Goal: Task Accomplishment & Management: Manage account settings

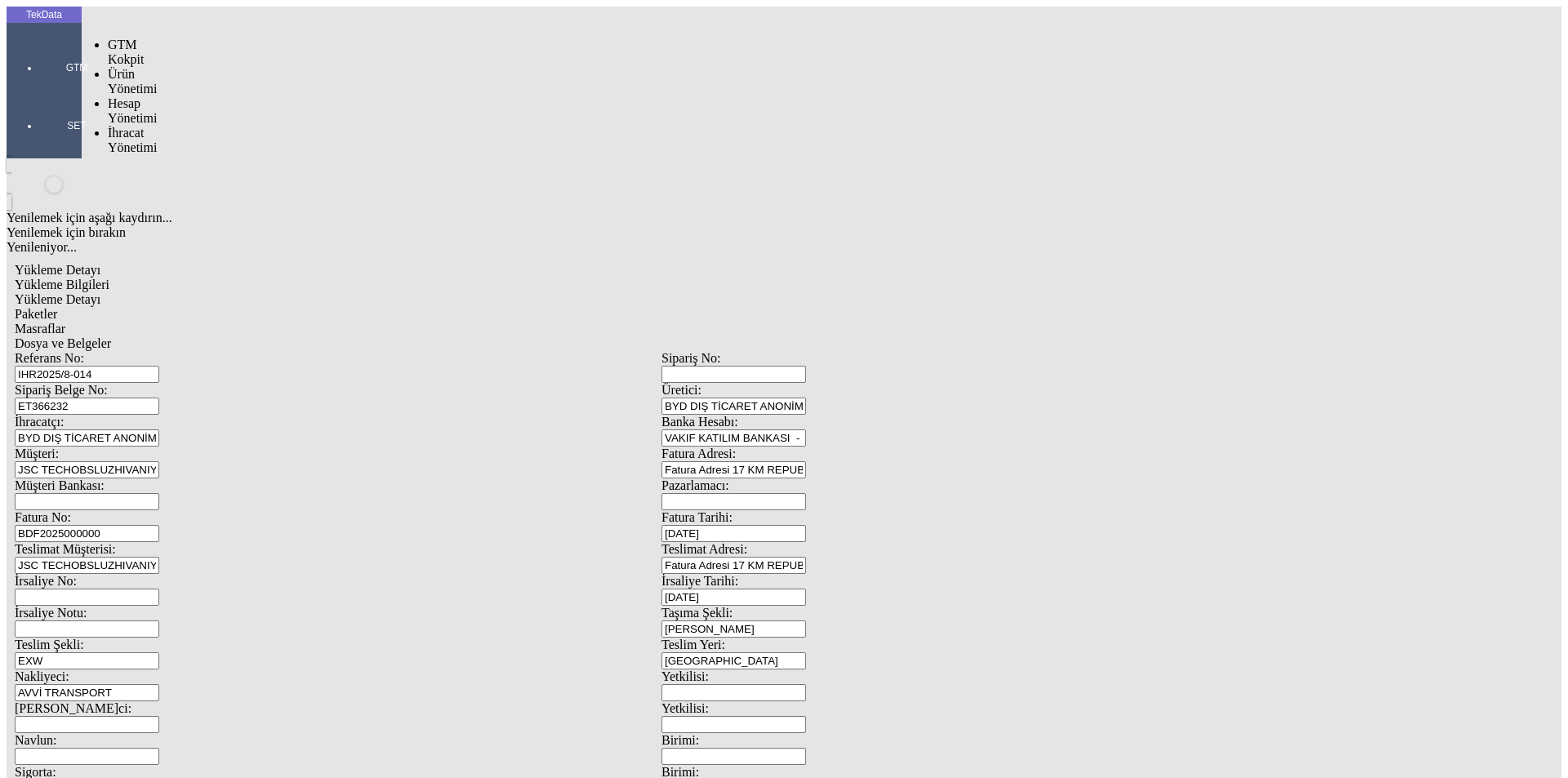
click at [39, 91] on div at bounding box center [76, 91] width 75 height 0
click at [126, 67] on span "Ürün Yönetimi" at bounding box center [131, 81] width 49 height 29
click at [250, 96] on span "Ürünler ve Hizmetler" at bounding box center [276, 117] width 52 height 43
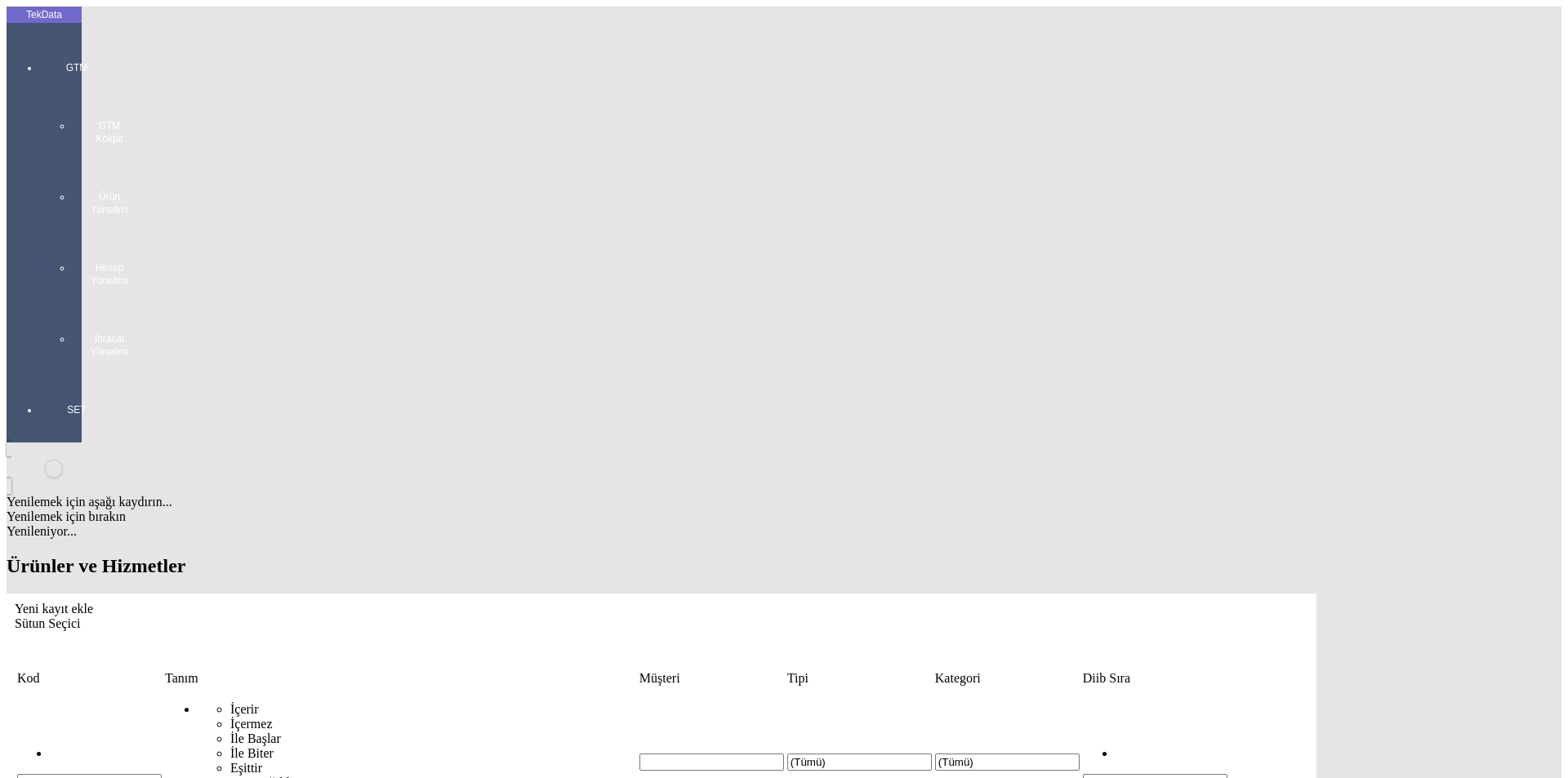
click at [51, 48] on div "GTM GTM Kokpit Ürün Yönetimi Hesap Yönetimi İhracat Yönetimi" at bounding box center [76, 203] width 75 height 342
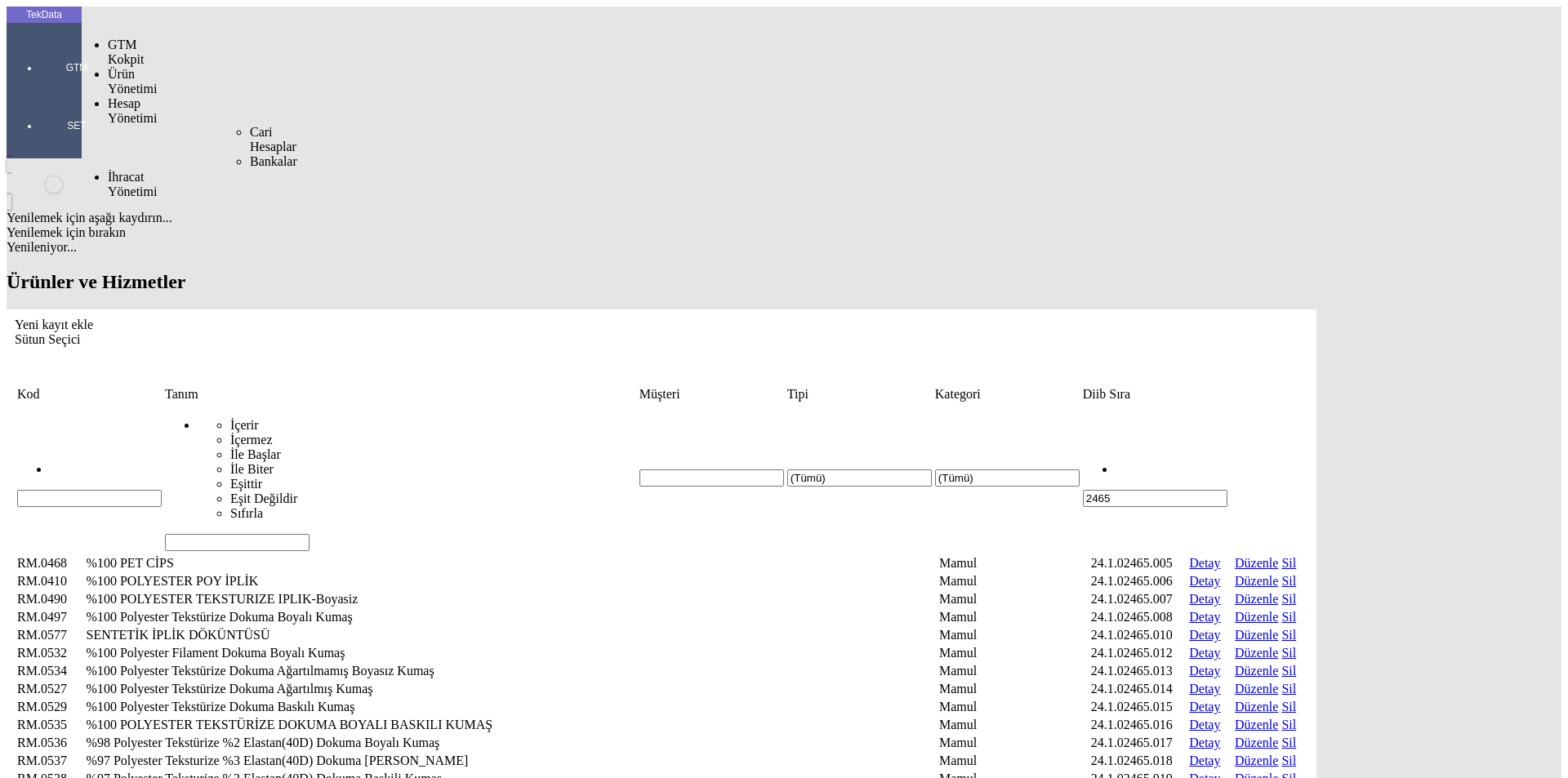
click at [142, 97] on span "Hesap Yönetimi" at bounding box center [131, 111] width 49 height 29
click at [250, 125] on span "Cari Hesaplar" at bounding box center [273, 138] width 47 height 29
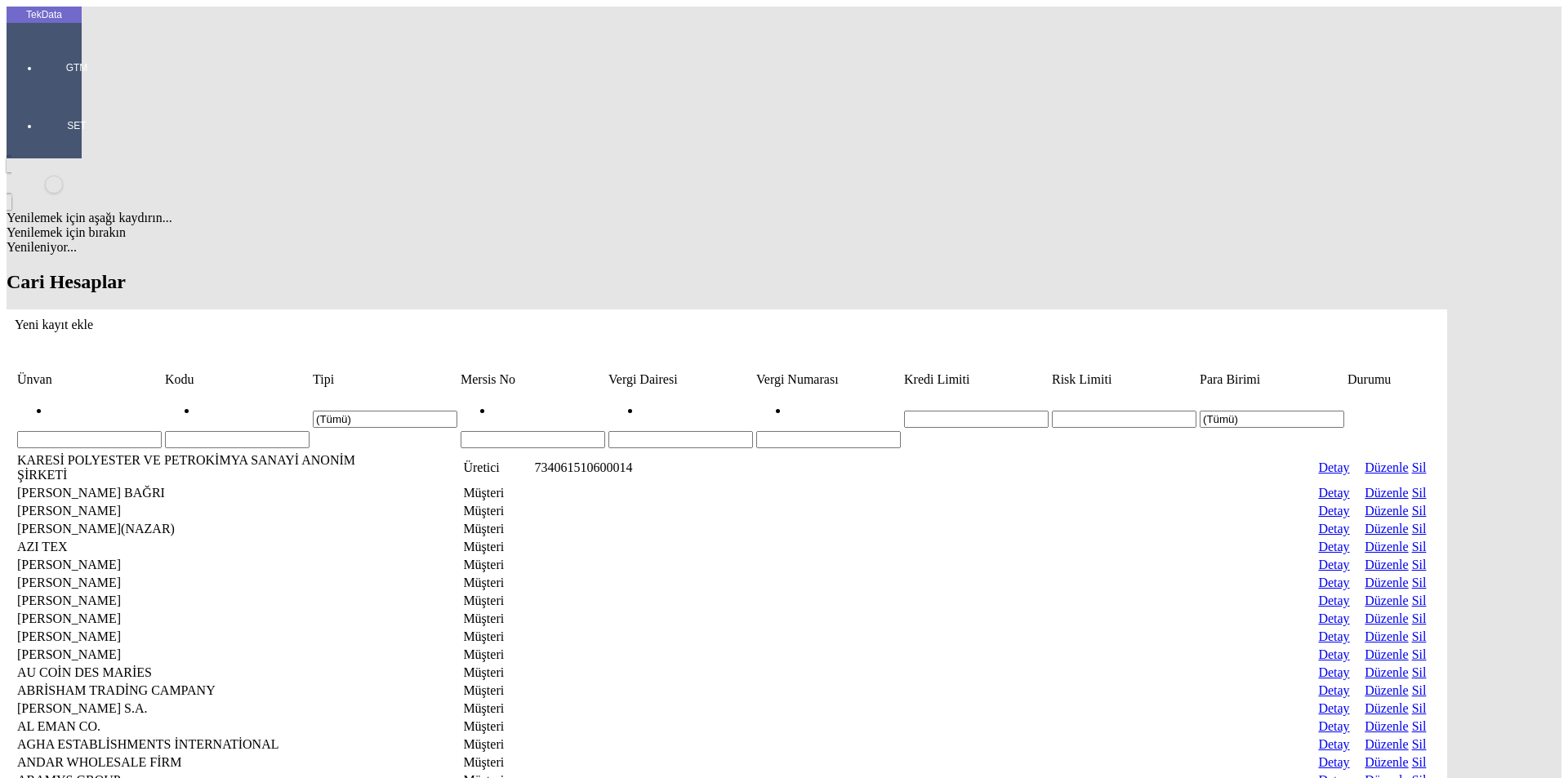
click at [161, 431] on input "Hücreyi Filtrele" at bounding box center [89, 439] width 144 height 17
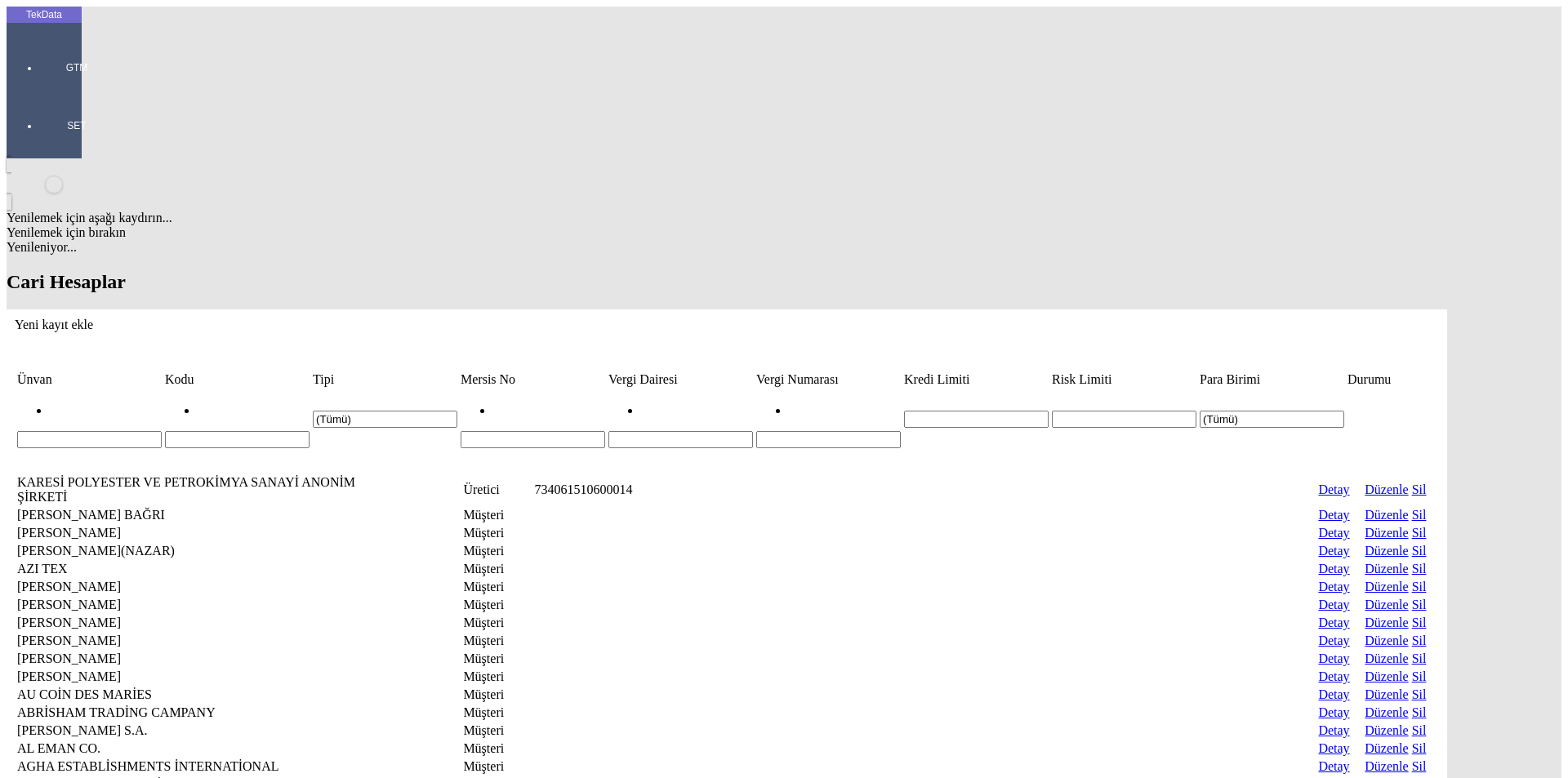
paste input "Dtexspan"
type input "Dtexspan"
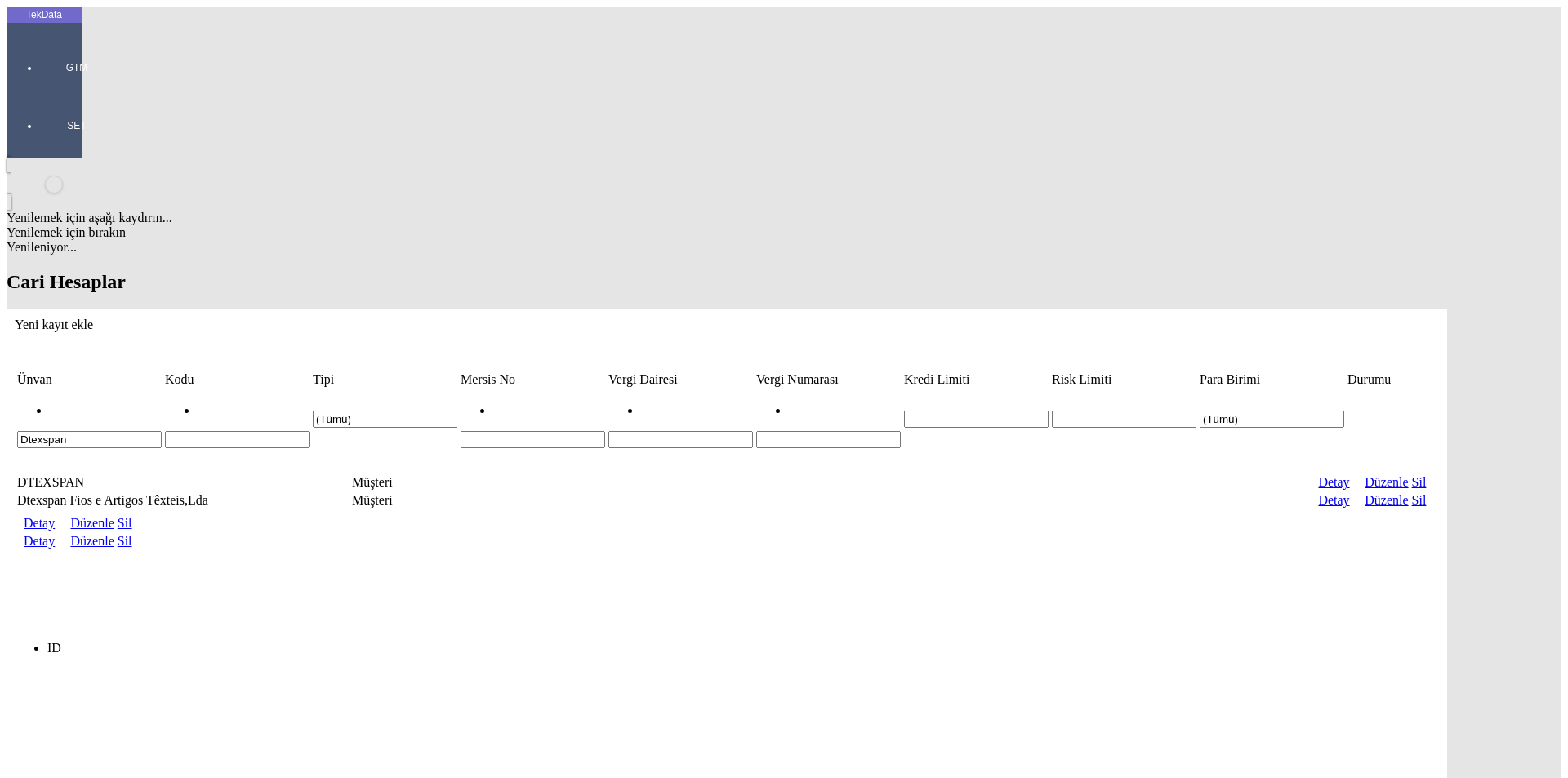
click at [55, 534] on link "Detay" at bounding box center [39, 541] width 31 height 14
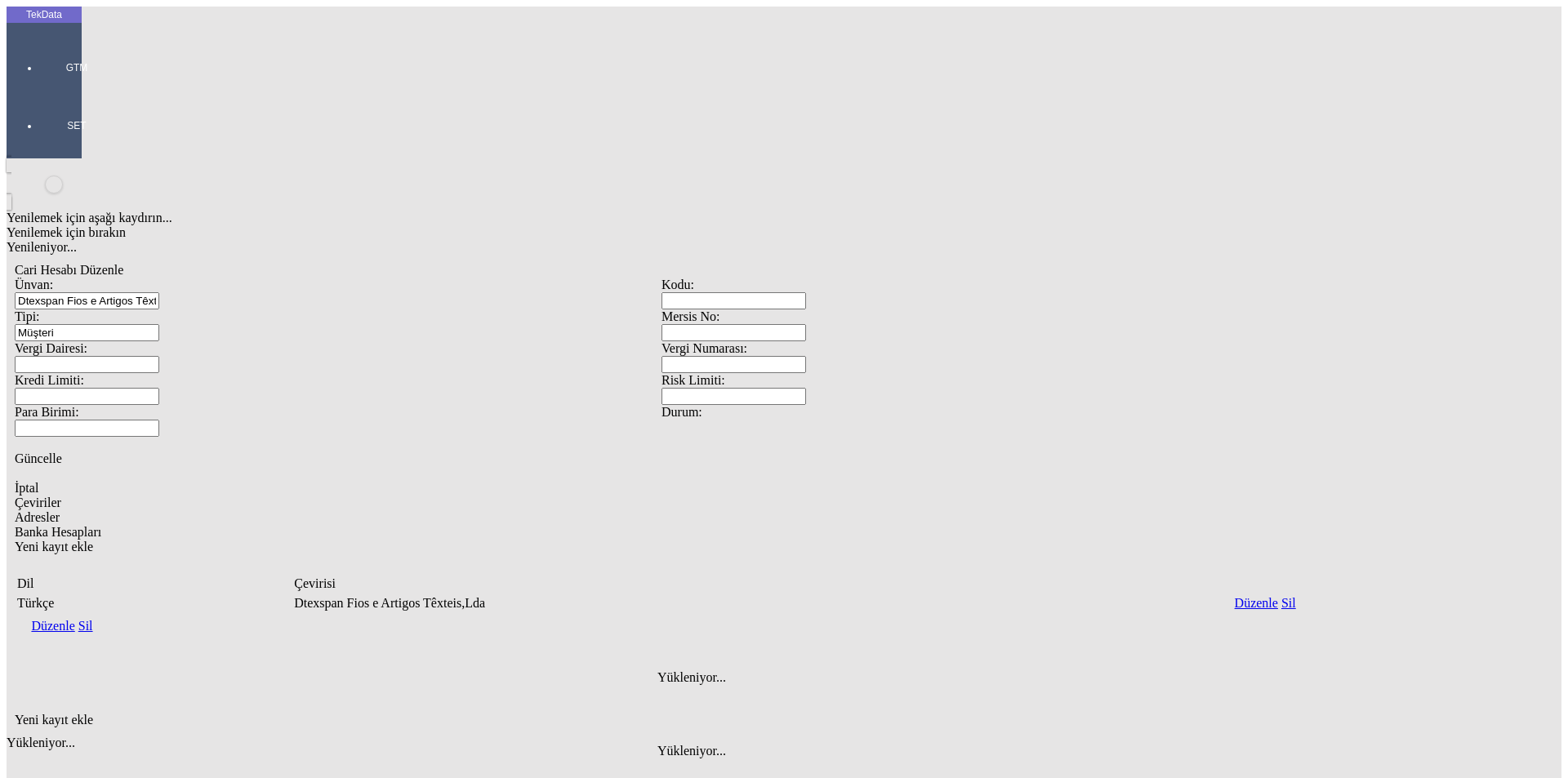
click at [60, 510] on span "Adresler" at bounding box center [37, 517] width 45 height 14
click at [39, 481] on span "İptal" at bounding box center [27, 488] width 24 height 14
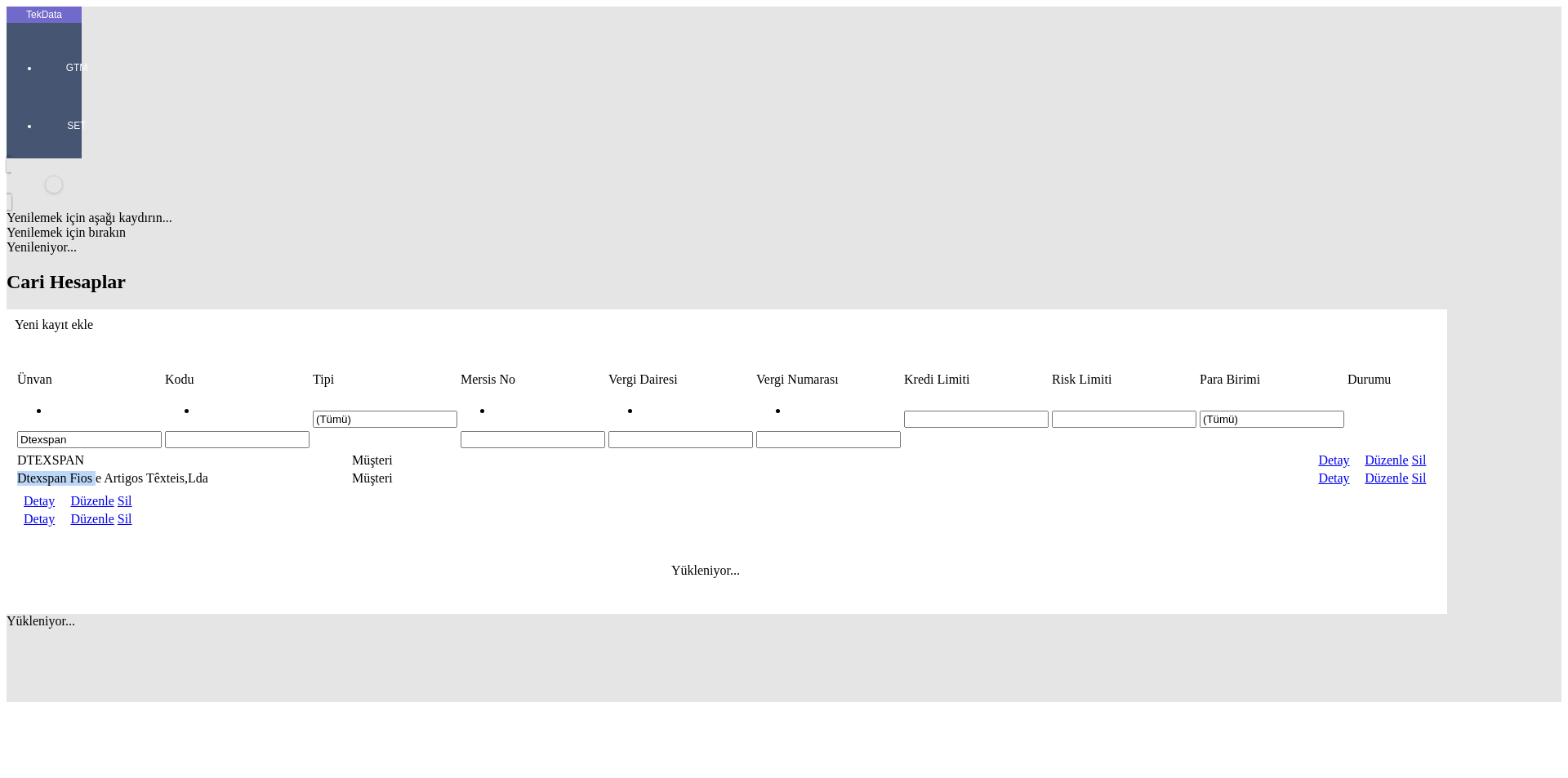
drag, startPoint x: 152, startPoint y: 173, endPoint x: 91, endPoint y: 181, distance: 61.5
click at [91, 470] on td "Dtexspan Fios e Artigos Têxteis,Lda" at bounding box center [137, 478] width 243 height 16
copy td "Dtexspan Fios"
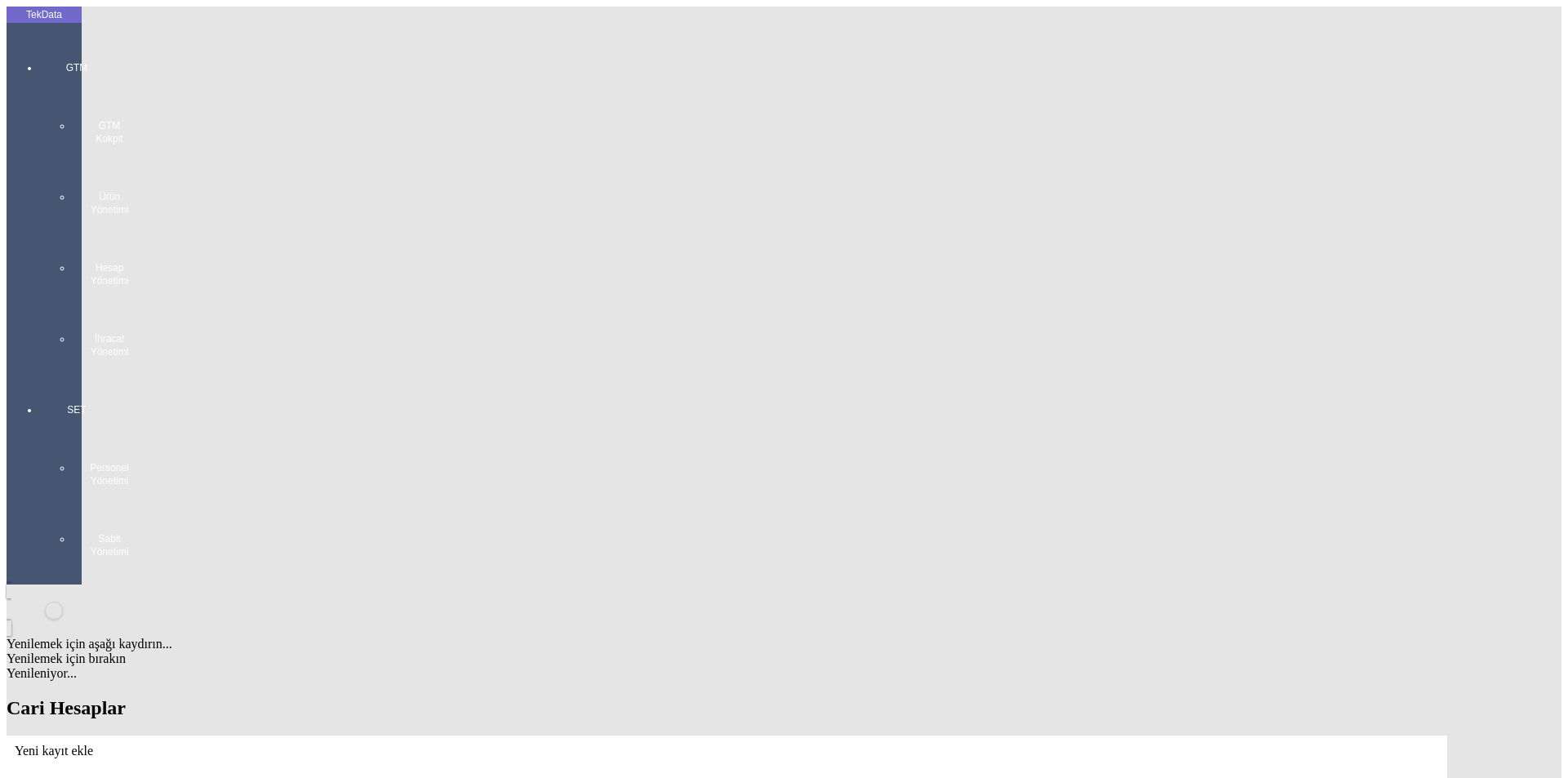
click at [31, 18] on div "TekData" at bounding box center [44, 14] width 75 height 13
click at [39, 375] on div at bounding box center [76, 375] width 75 height 0
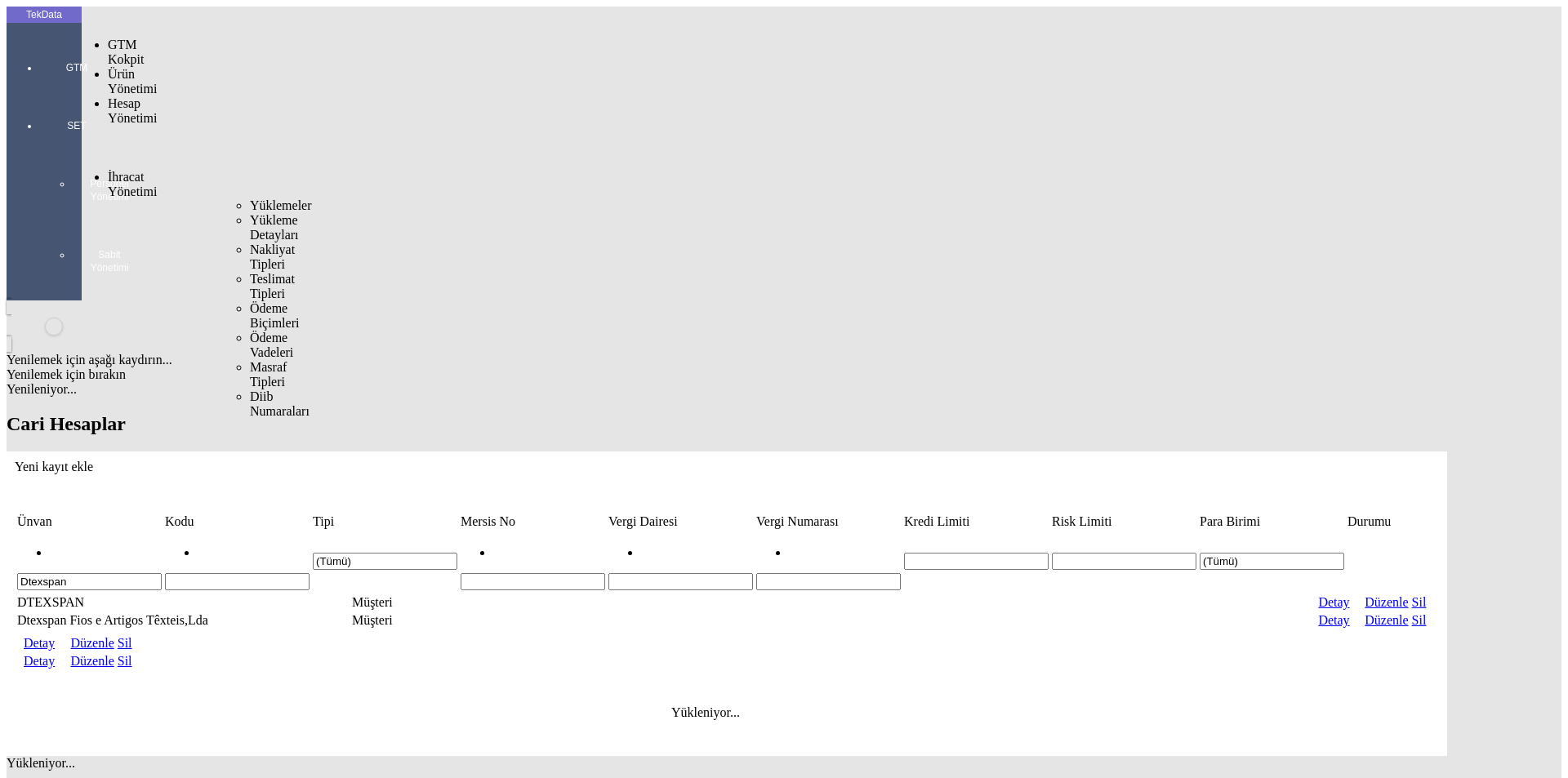
drag, startPoint x: 124, startPoint y: 90, endPoint x: 200, endPoint y: 92, distance: 76.0
click at [126, 169] on span "İhracat Yönetimi" at bounding box center [131, 183] width 49 height 29
click at [250, 198] on span "Yüklemeler" at bounding box center [281, 205] width 62 height 14
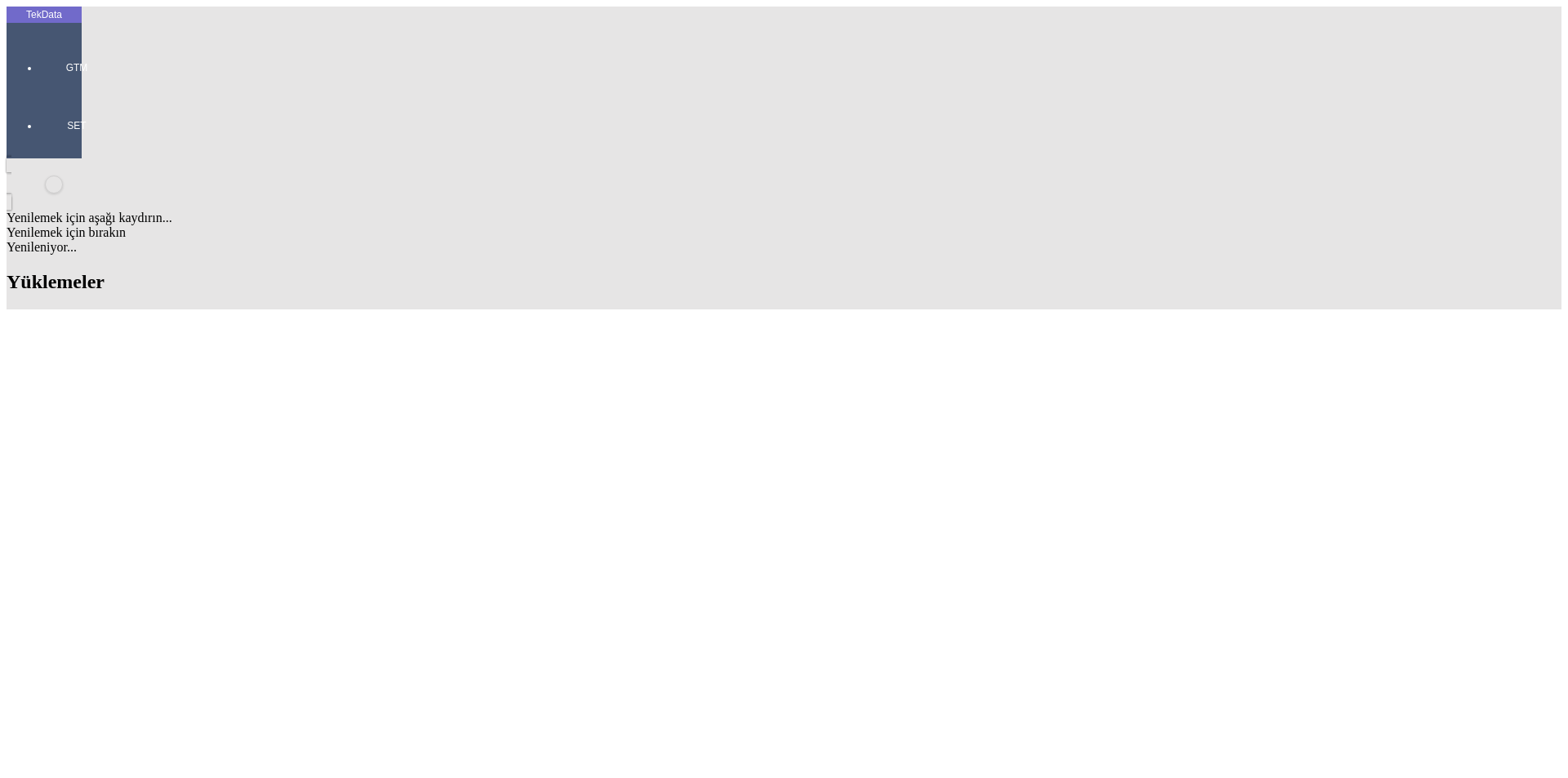
paste input "Dtexspan Fios"
type input "Dtexspan Fios"
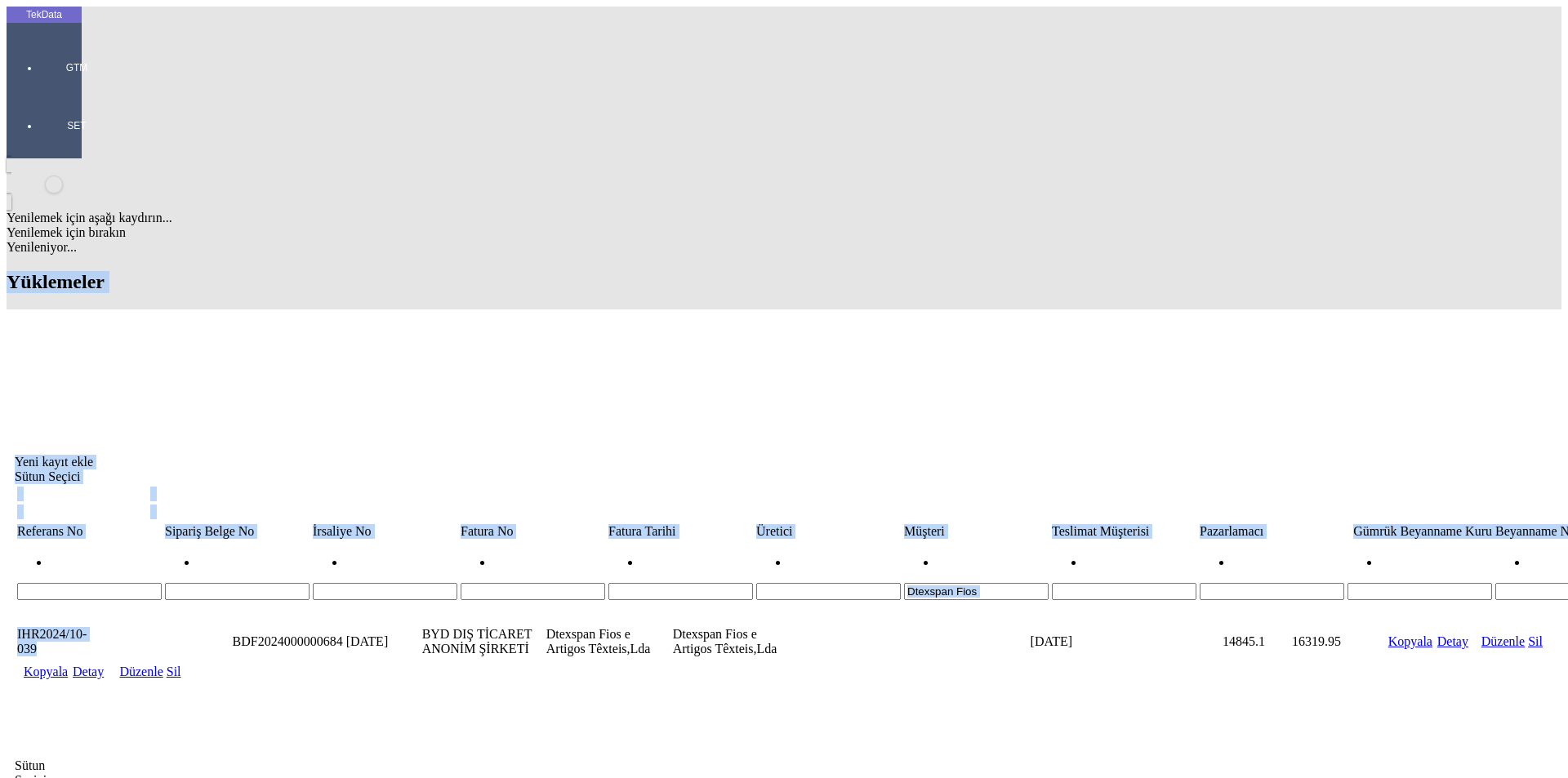
drag, startPoint x: 159, startPoint y: 150, endPoint x: 71, endPoint y: 161, distance: 88.7
click at [71, 161] on div "TekData GTM SET Yenilemek için aşağı kaydırın... Yenilemek için bırakın Yenilen…" at bounding box center [784, 581] width 1555 height 1149
copy tek-global-grid "Yüklemeler Fields Yeni kayıt ekle Sütun Seçici Referans No Sipariş Belge No İrs…"
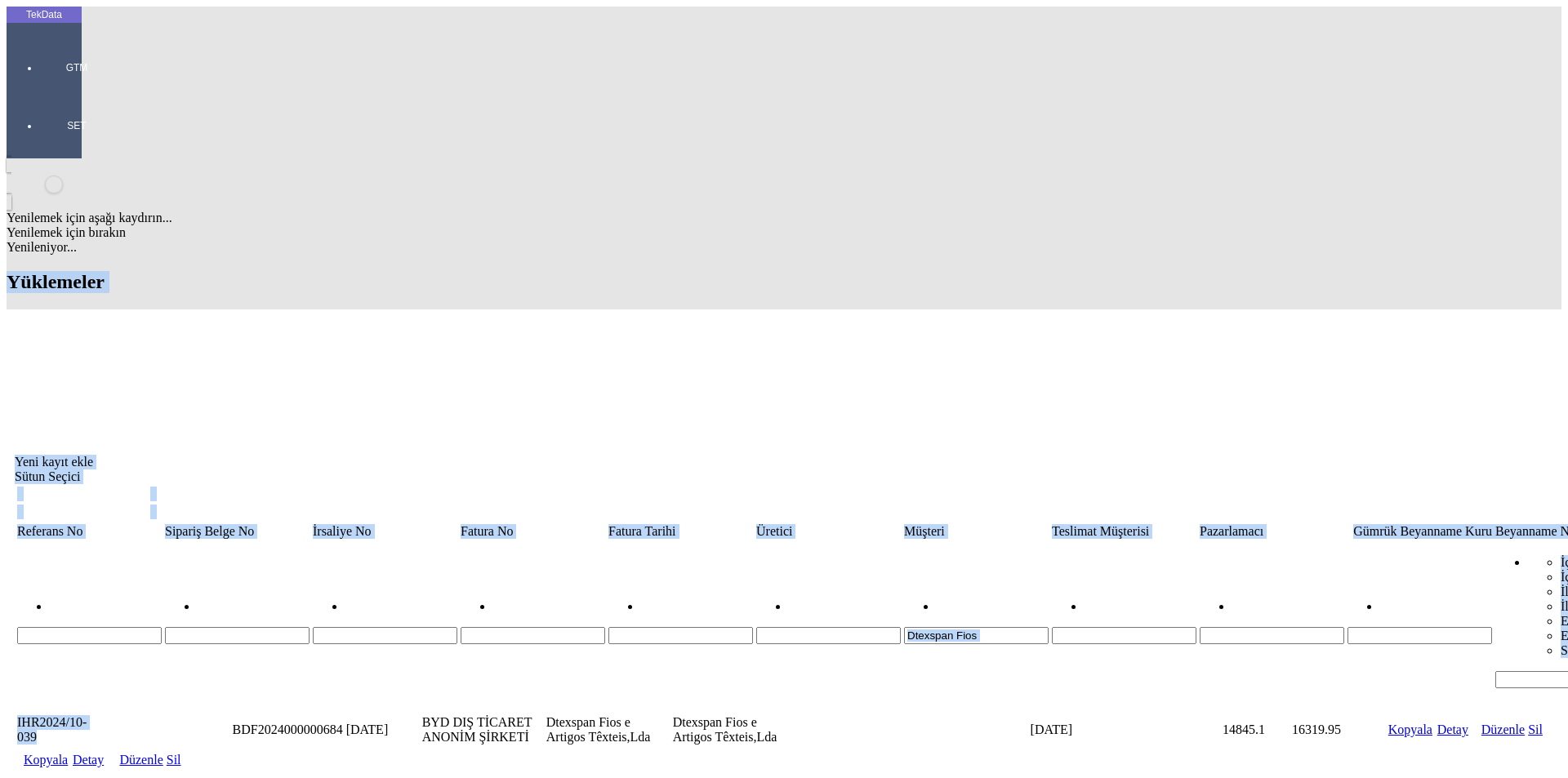
click at [68, 753] on link "Kopyala" at bounding box center [46, 760] width 44 height 14
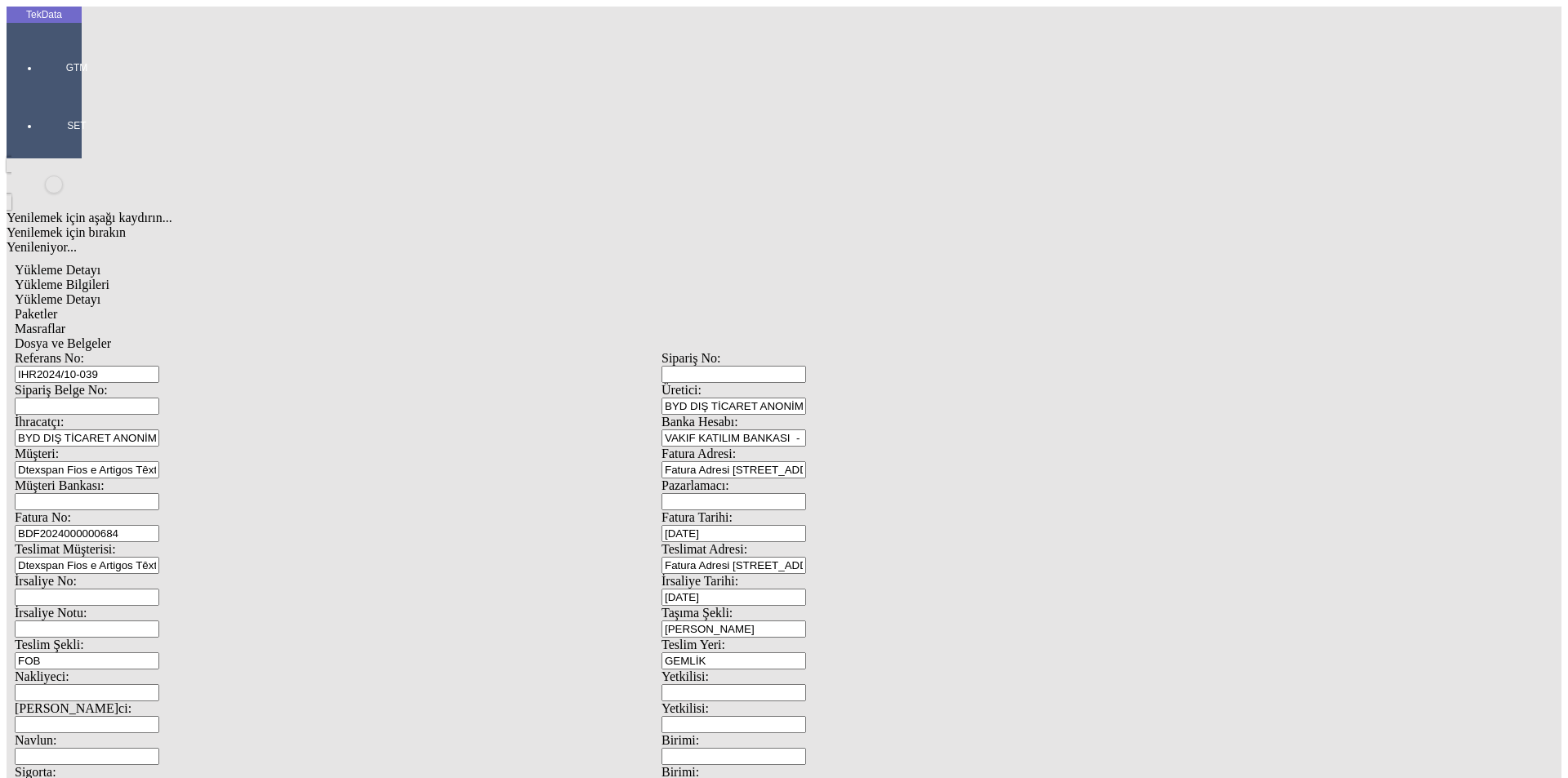
scroll to position [140, 0]
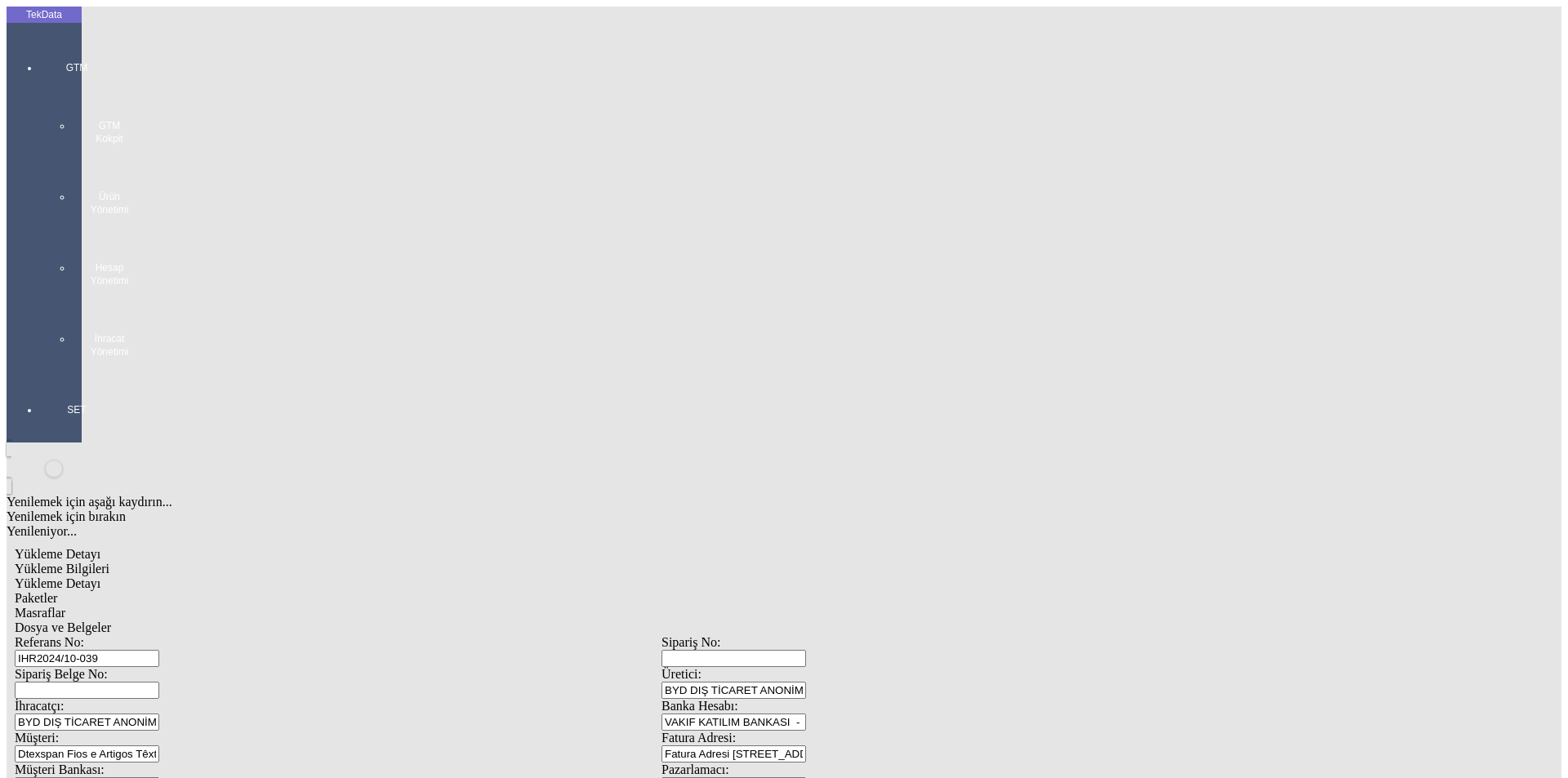
click at [71, 375] on div at bounding box center [76, 375] width 75 height 0
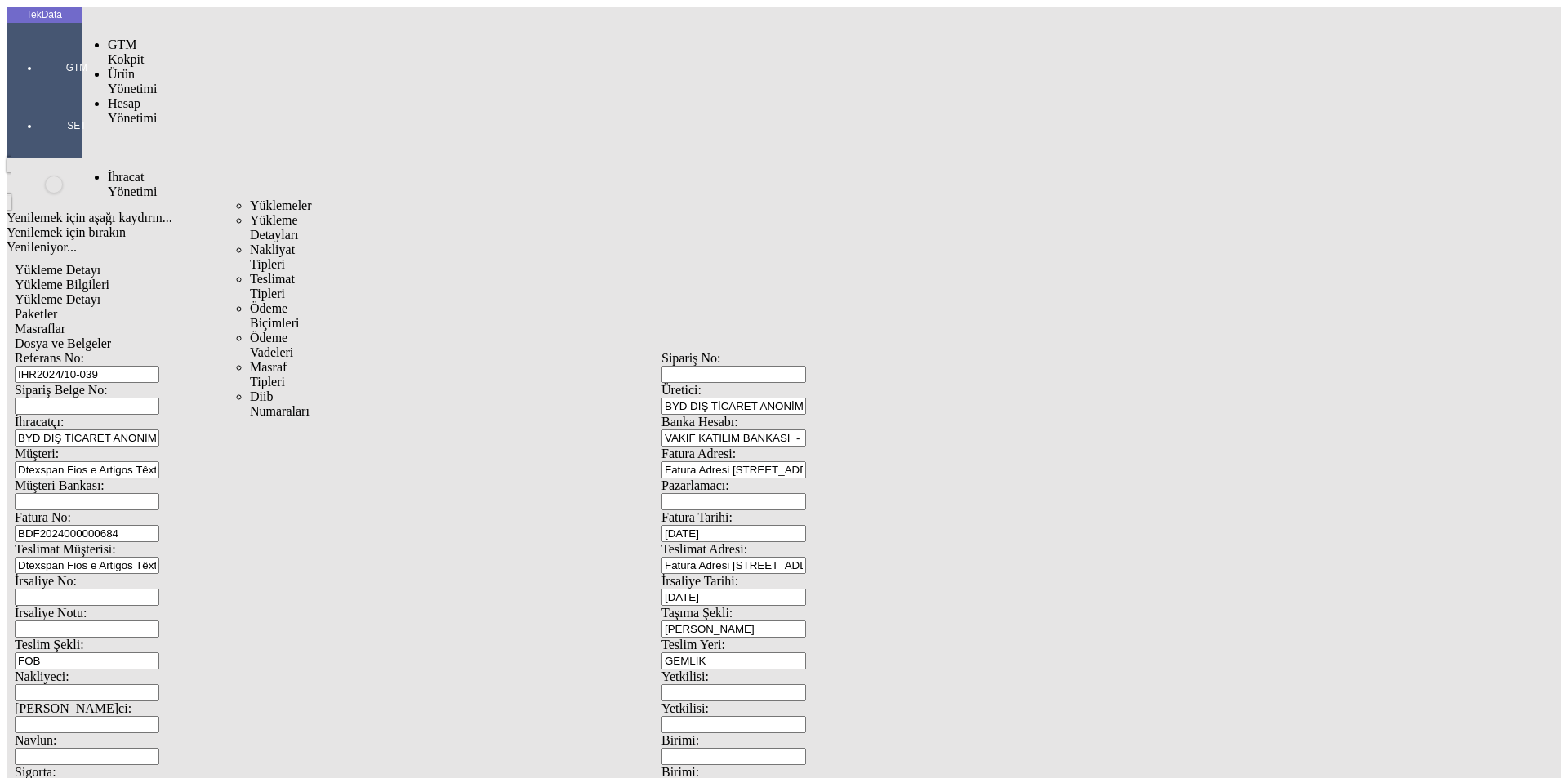
click at [118, 169] on span "İhracat Yönetimi" at bounding box center [131, 183] width 49 height 29
click at [250, 198] on span "Yüklemeler" at bounding box center [281, 205] width 62 height 14
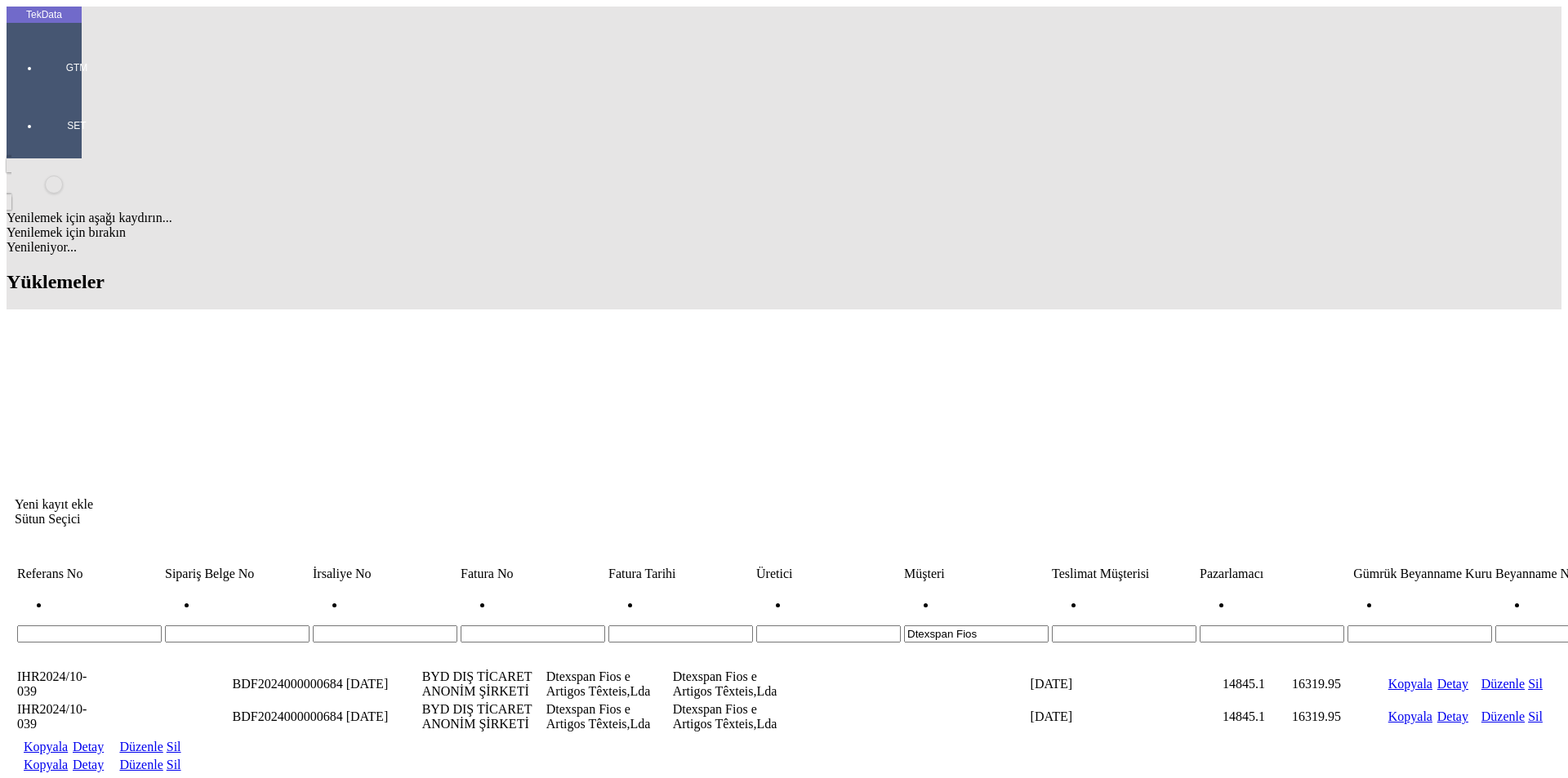
drag, startPoint x: 822, startPoint y: 127, endPoint x: 634, endPoint y: 132, distance: 188.1
click at [634, 584] on tr "Dtexspan Fios" at bounding box center [1244, 614] width 2458 height 60
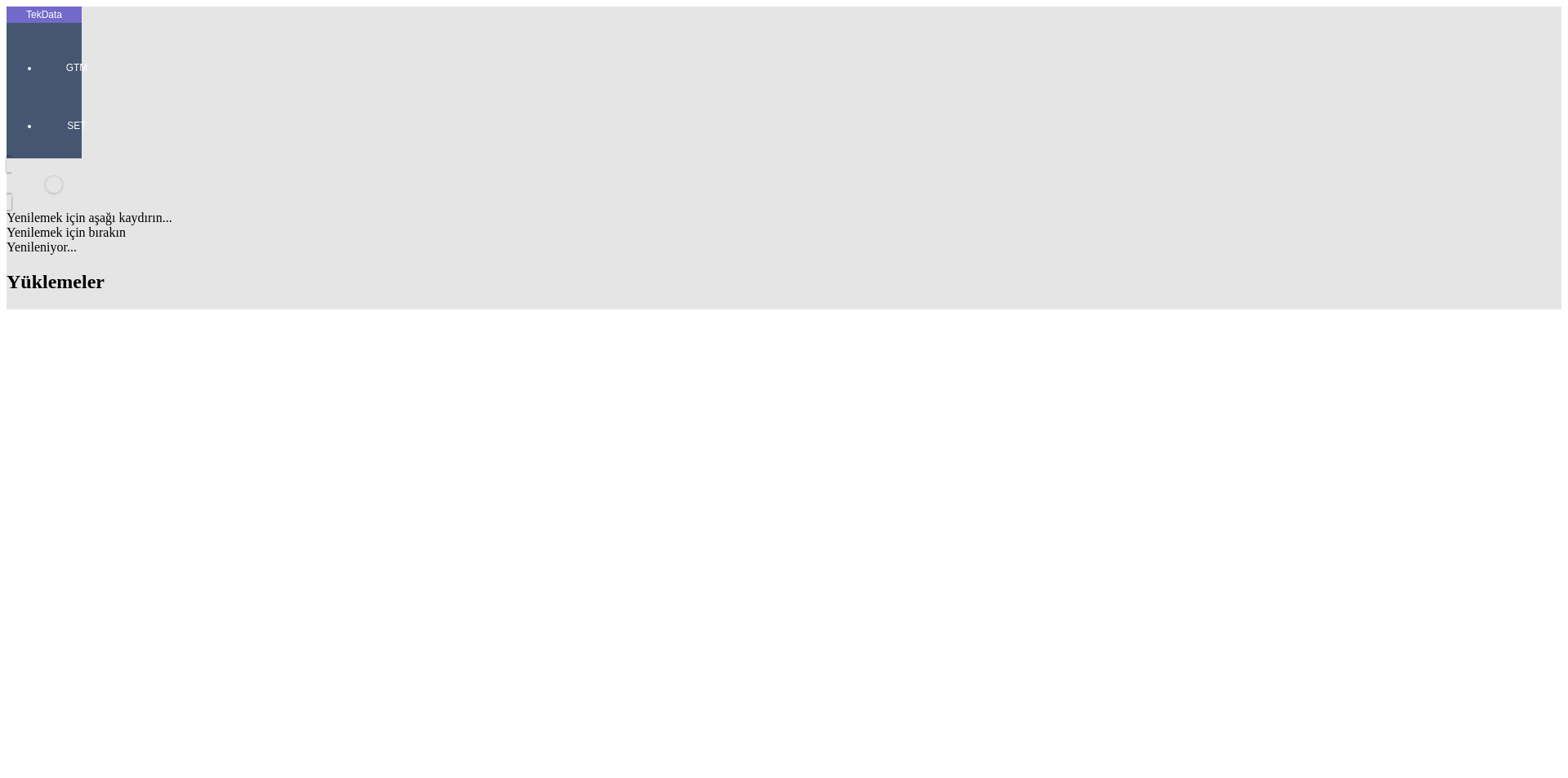
scroll to position [952, 0]
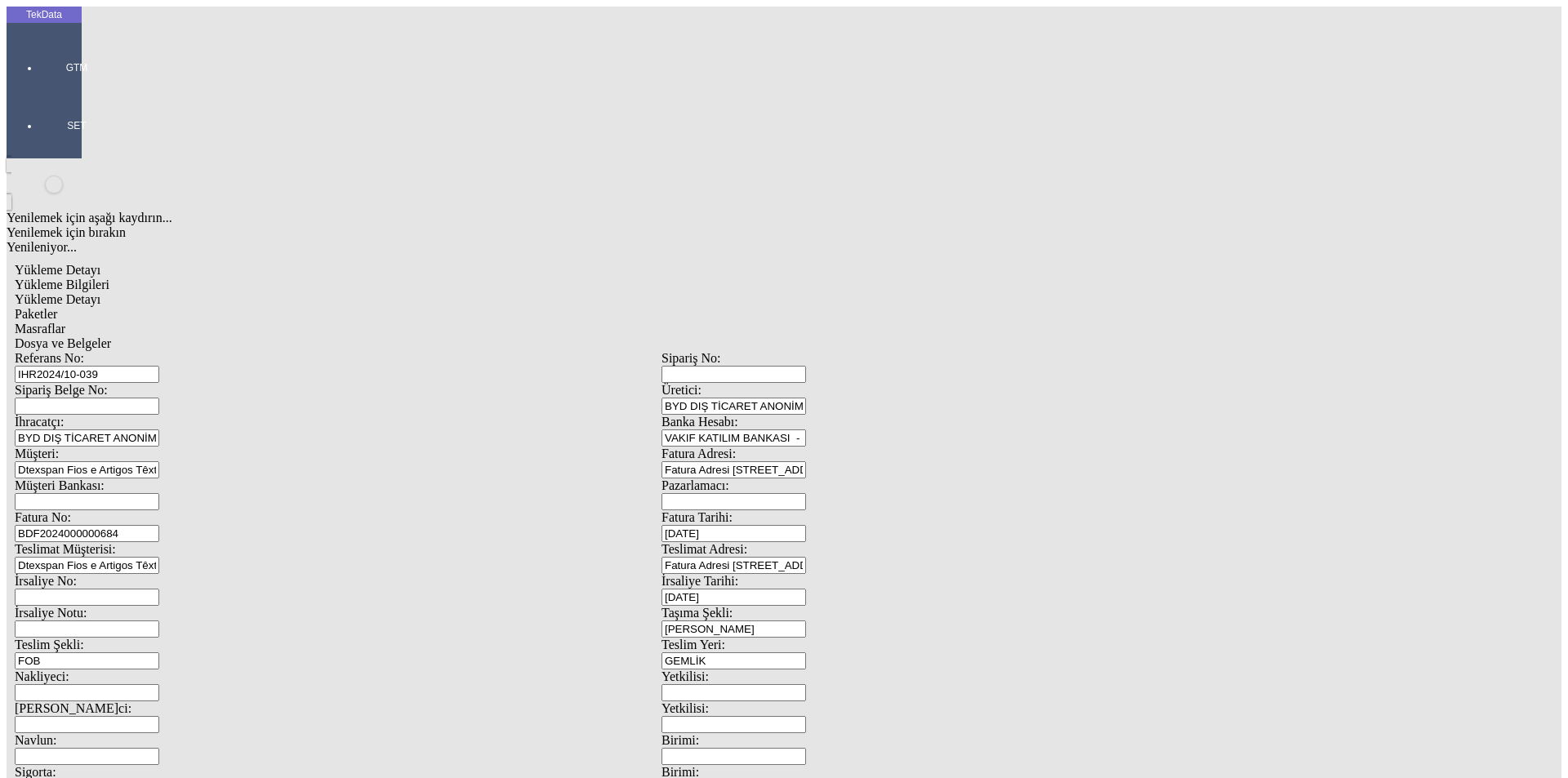
click at [159, 366] on input "IHR2024/10-039" at bounding box center [87, 374] width 144 height 17
drag, startPoint x: 306, startPoint y: 122, endPoint x: 119, endPoint y: 122, distance: 187.0
click at [119, 351] on div "Referans No: IHR2024/10-039" at bounding box center [338, 367] width 647 height 32
click at [159, 525] on input "BDF2024000000684" at bounding box center [87, 533] width 144 height 17
type input "BDF2025"
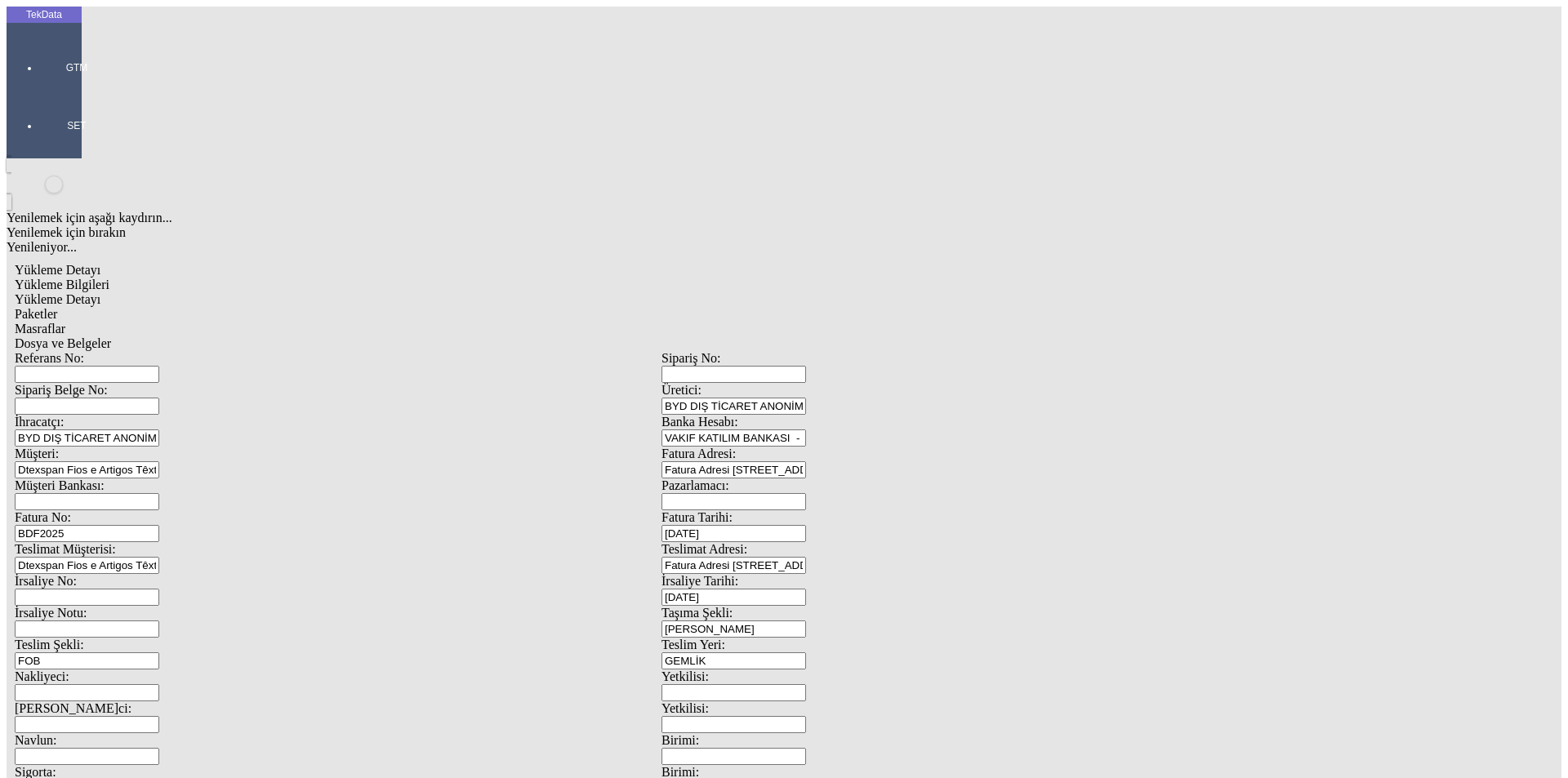
type input "[DATE]"
drag, startPoint x: 976, startPoint y: 332, endPoint x: 874, endPoint y: 332, distance: 102.0
click at [874, 574] on div "İrsaliye Tarihi: [DATE]" at bounding box center [984, 590] width 647 height 32
type input "[DATE]"
drag, startPoint x: 286, startPoint y: 559, endPoint x: 193, endPoint y: 573, distance: 94.0
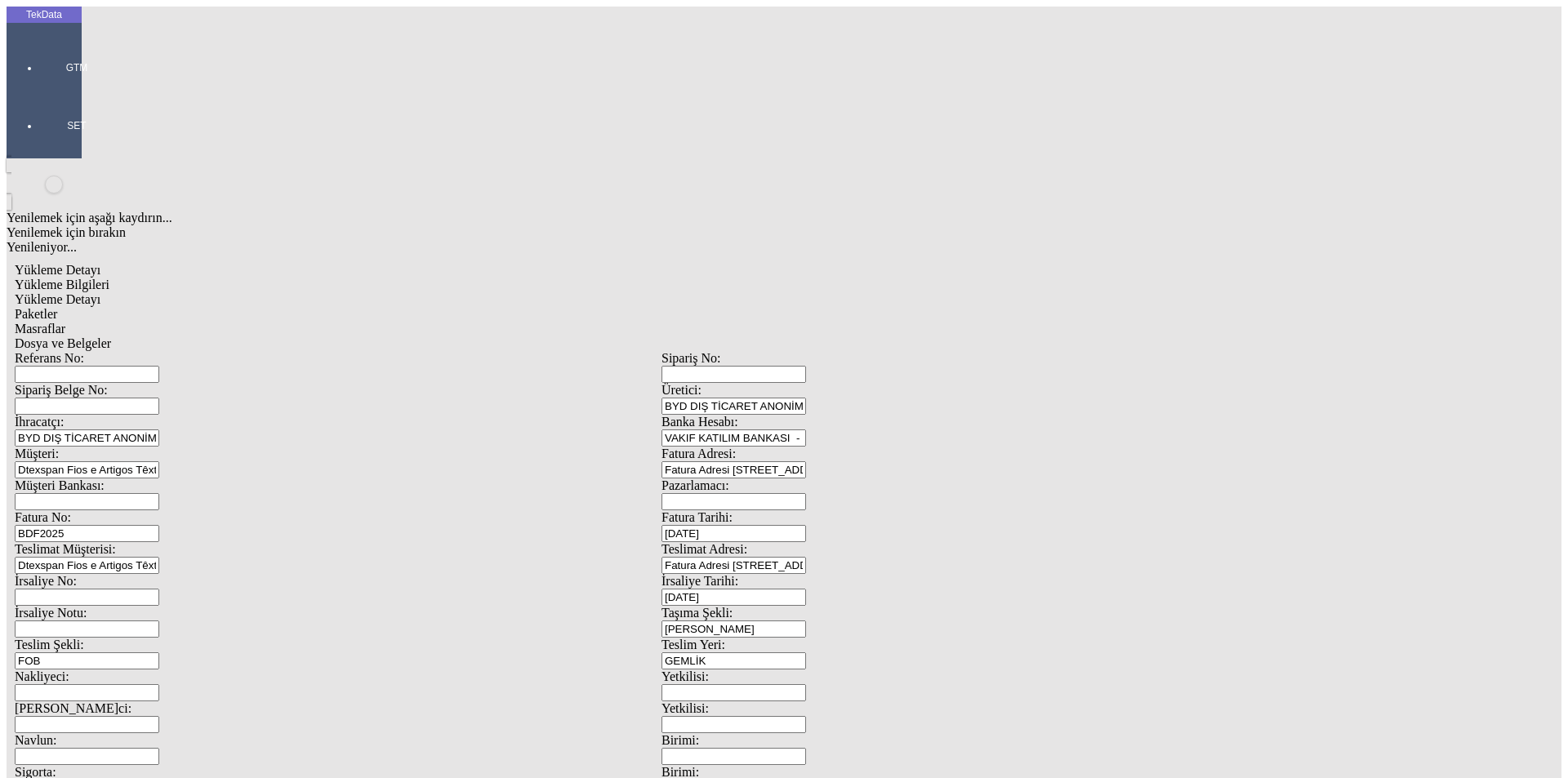
click at [193, 573] on div "[STREET_ADDRESS] No: Üretici: BYD DIŞ TİCARET ANONİM ŞİRKETİ İhracatçı: BYD DIŞ…" at bounding box center [661, 732] width 1293 height 764
type input "[DATE]"
drag, startPoint x: 307, startPoint y: 567, endPoint x: 183, endPoint y: 569, distance: 124.0
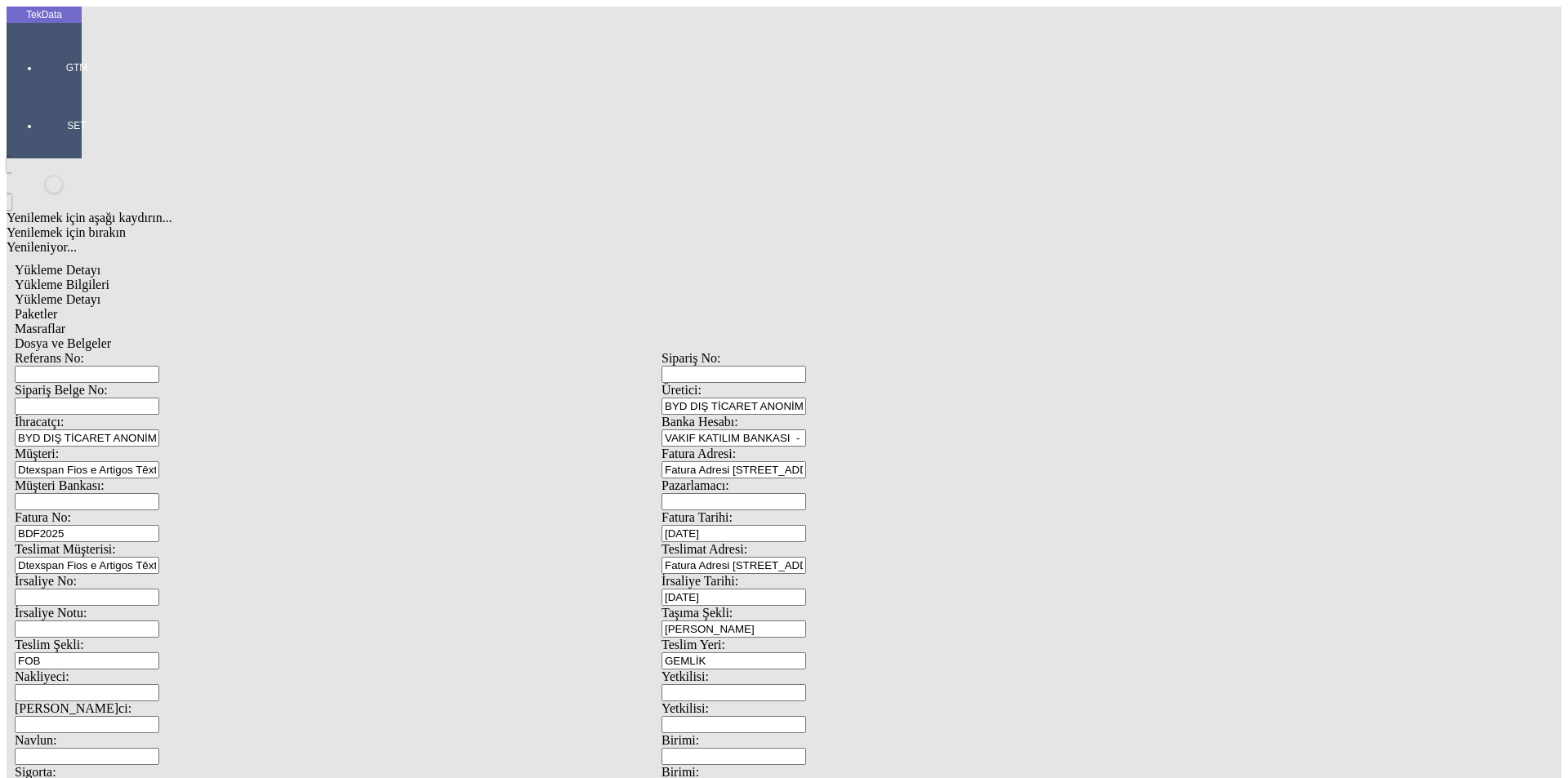
type input "[DATE]"
drag, startPoint x: 279, startPoint y: 640, endPoint x: 189, endPoint y: 649, distance: 90.4
type input "14252.33"
drag, startPoint x: 975, startPoint y: 635, endPoint x: 881, endPoint y: 647, distance: 94.8
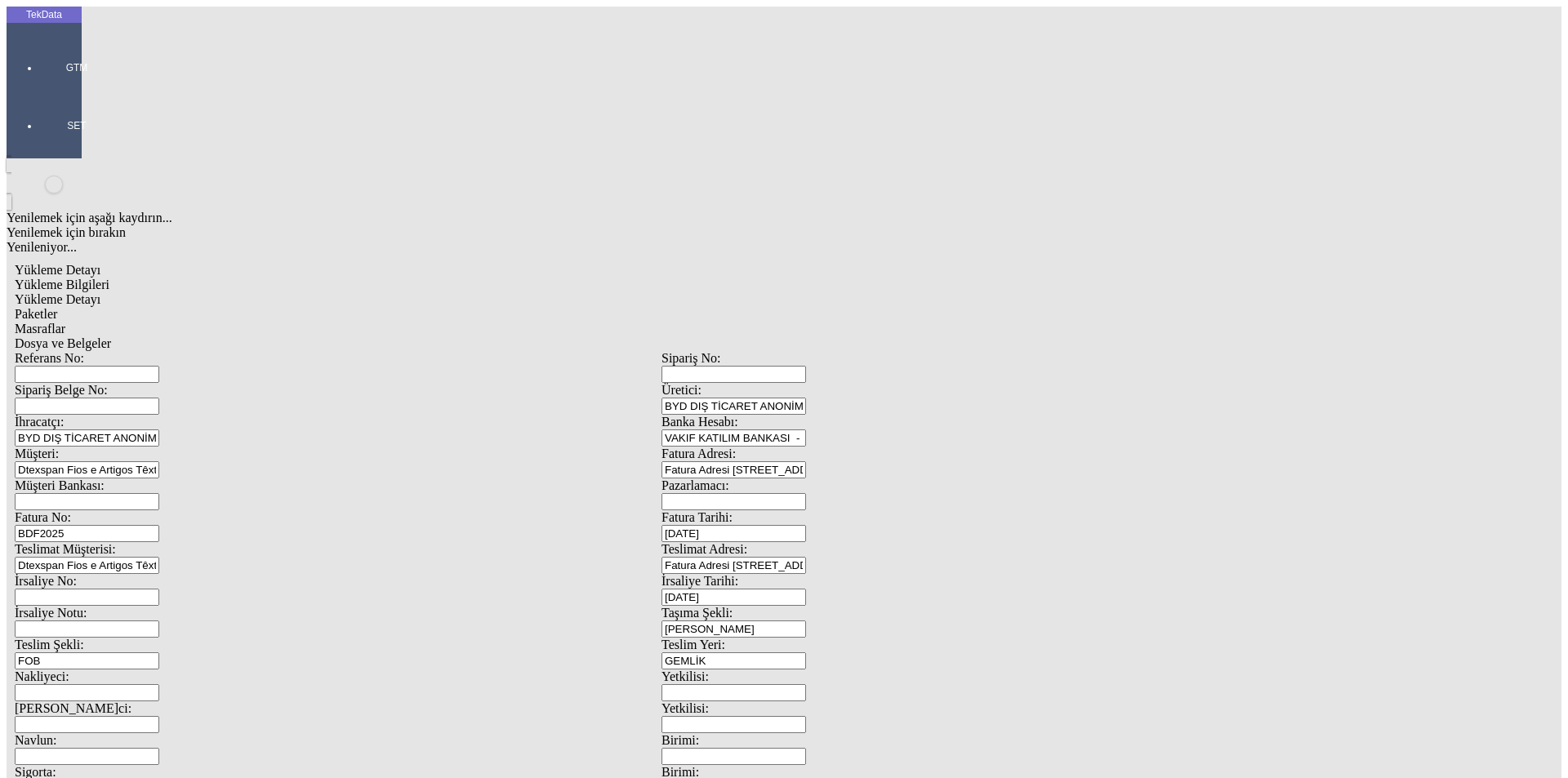
click at [882, 646] on div "[STREET_ADDRESS] No: Üretici: BYD DIŞ TİCARET ANONİM ŞİRKETİ İhracatçı: BYD DIŞ…" at bounding box center [661, 732] width 1293 height 764
type input "1"
type input "15324.3"
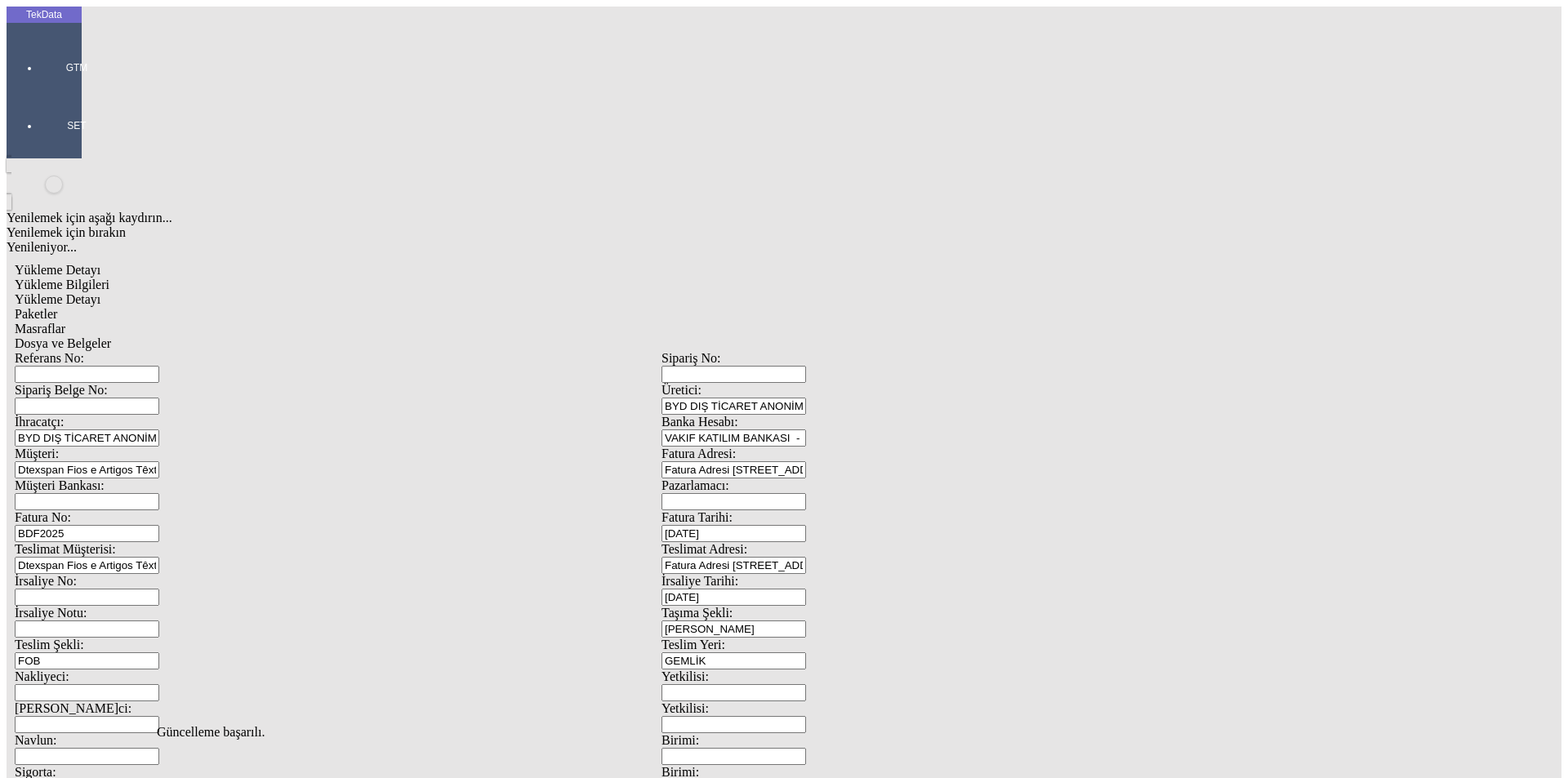
click at [101, 292] on span "Yükleme Detayı" at bounding box center [58, 299] width 86 height 14
drag, startPoint x: 722, startPoint y: 399, endPoint x: 915, endPoint y: 371, distance: 195.0
click at [731, 385] on div "Evet" at bounding box center [799, 377] width 236 height 15
drag, startPoint x: 740, startPoint y: 400, endPoint x: 765, endPoint y: 398, distance: 25.1
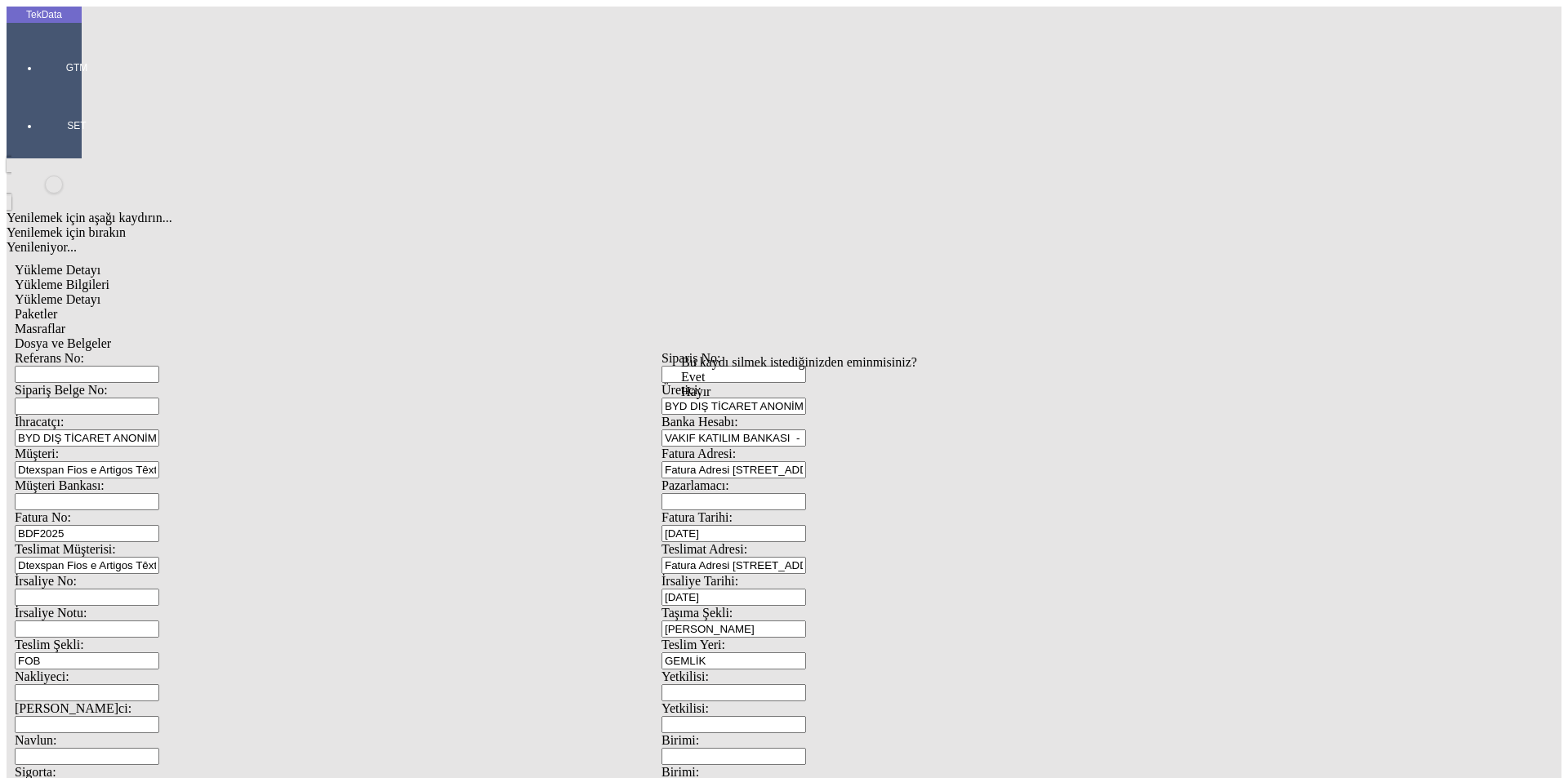
click at [704, 384] on span "Evet" at bounding box center [693, 377] width 24 height 14
drag, startPoint x: 1510, startPoint y: 123, endPoint x: 1496, endPoint y: 128, distance: 14.9
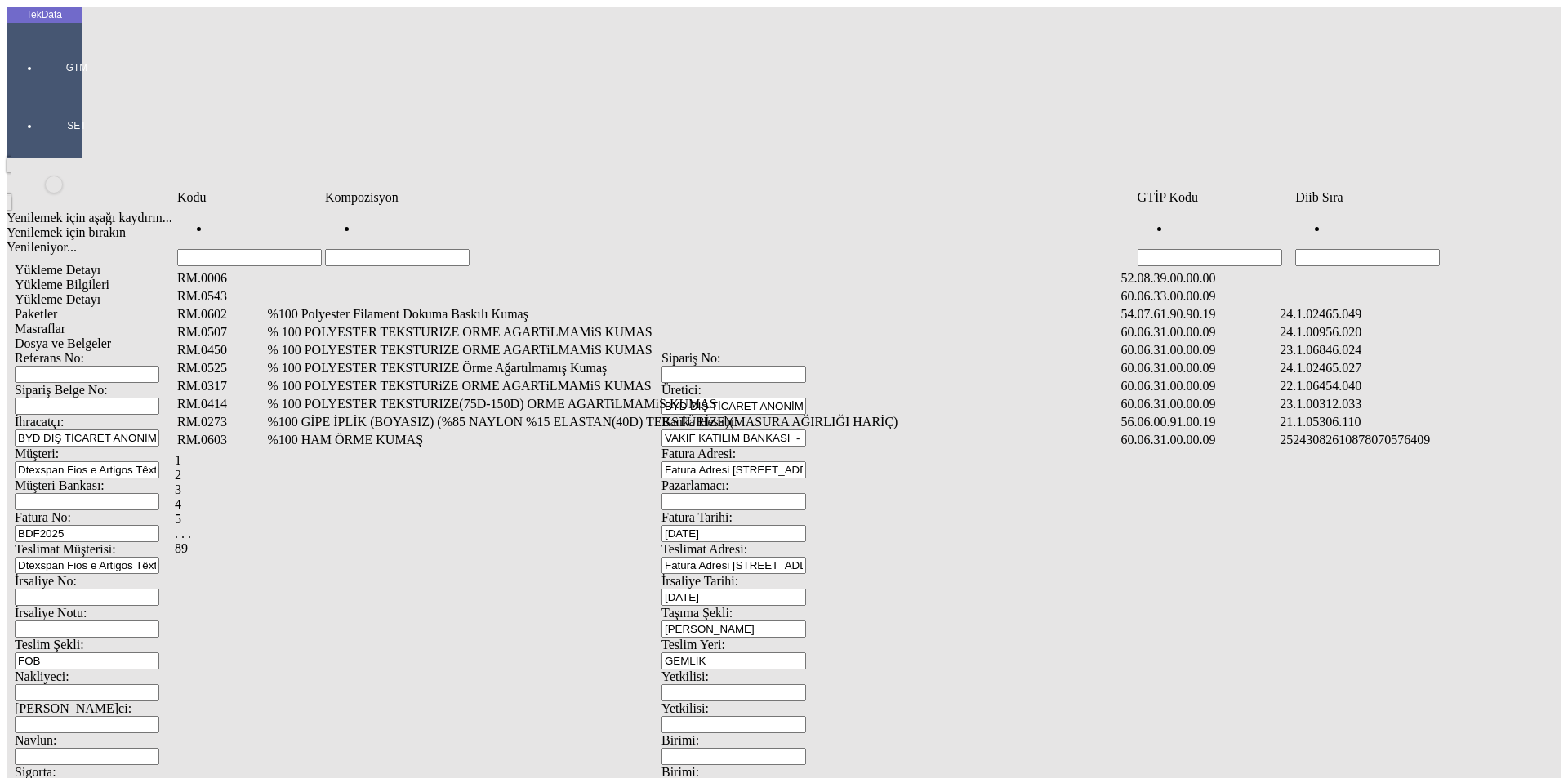
click at [1367, 240] on td "Hücreyi Filtrele" at bounding box center [1415, 237] width 241 height 60
click at [1369, 249] on input "Hücreyi Filtrele" at bounding box center [1367, 257] width 144 height 17
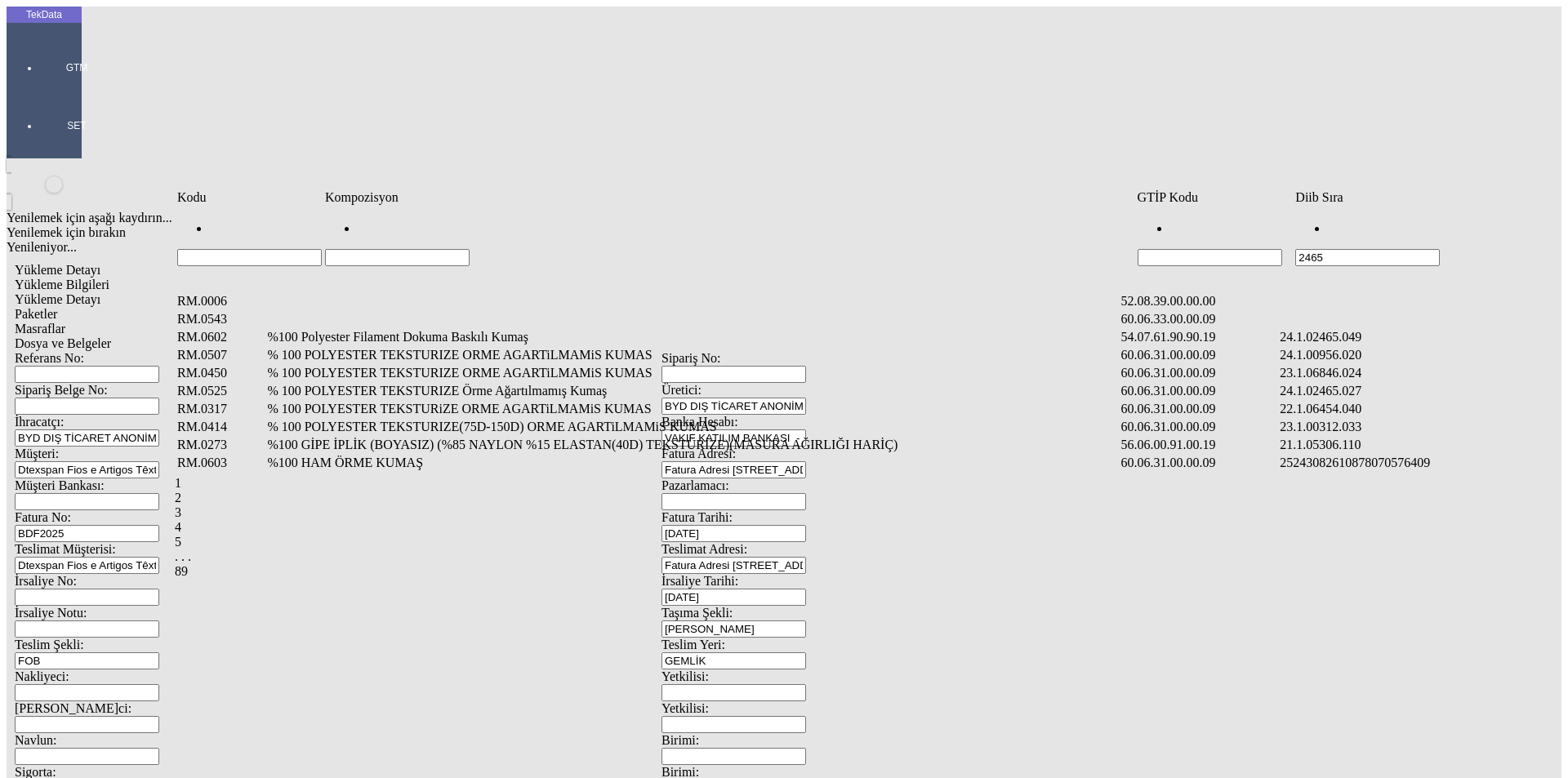
type input "2465"
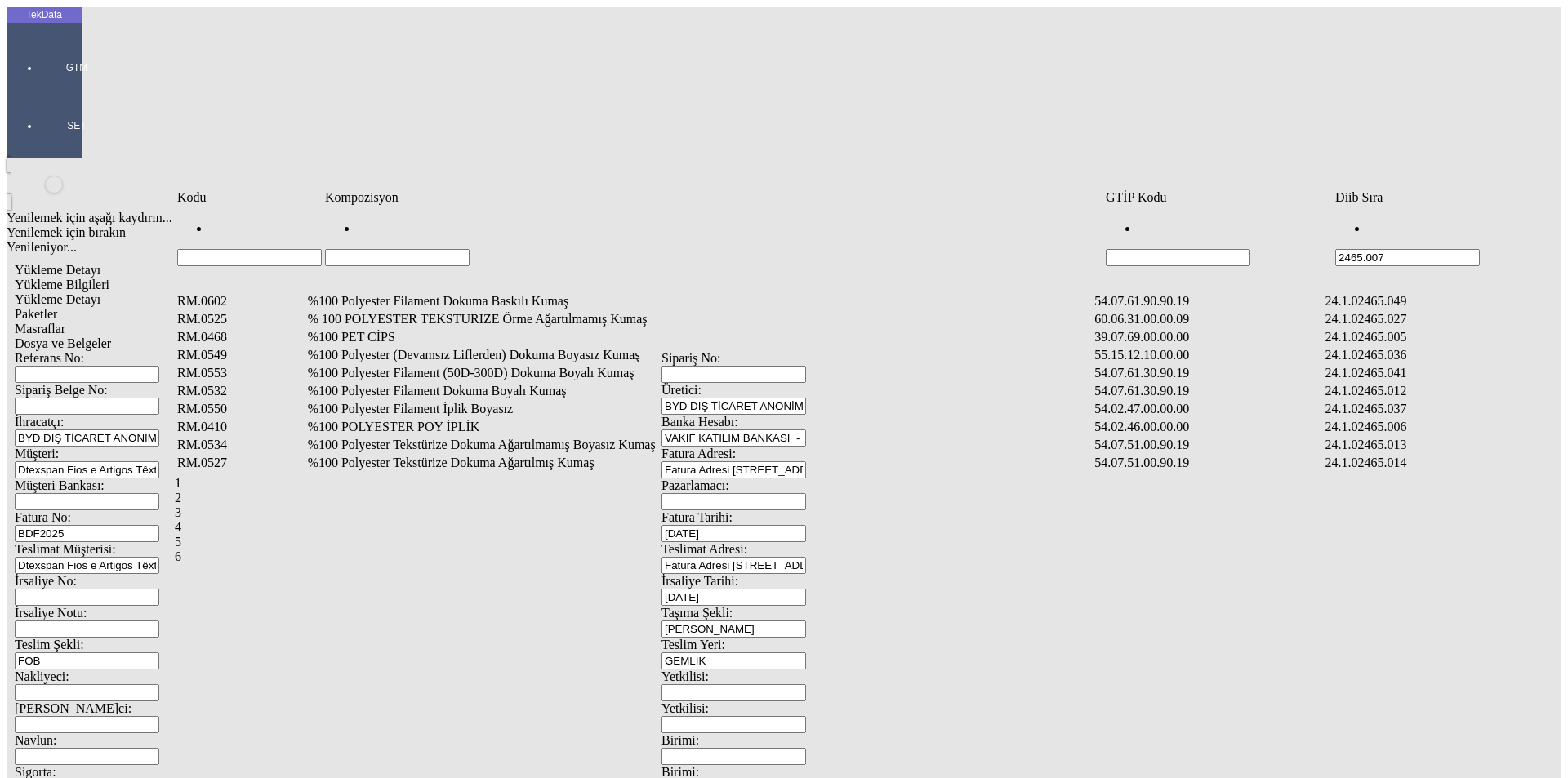
type input "2465.007"
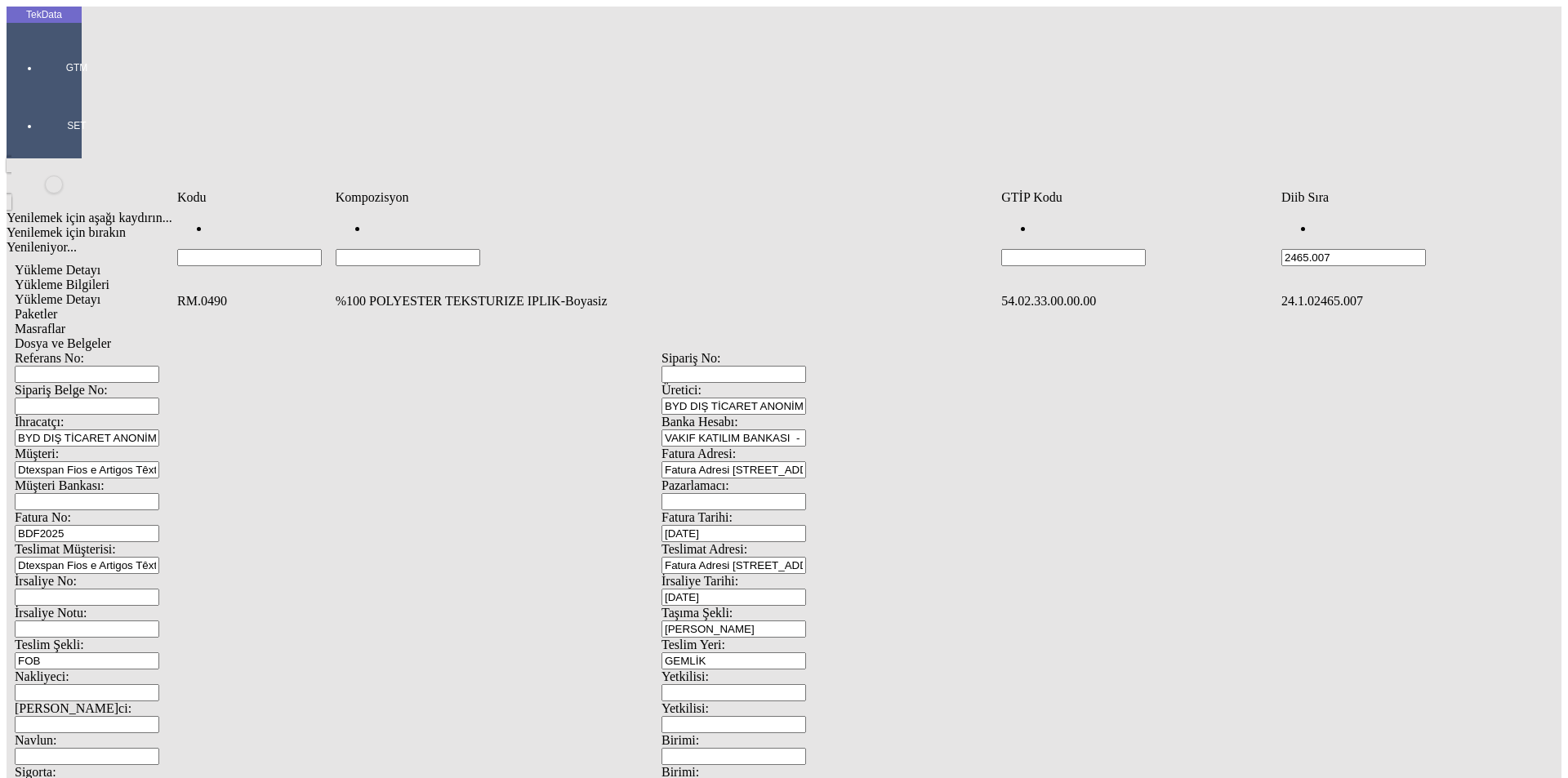
click at [499, 293] on td "%100 POLYESTER TEKSTURIZE IPLIK-Boyasiz" at bounding box center [666, 301] width 663 height 16
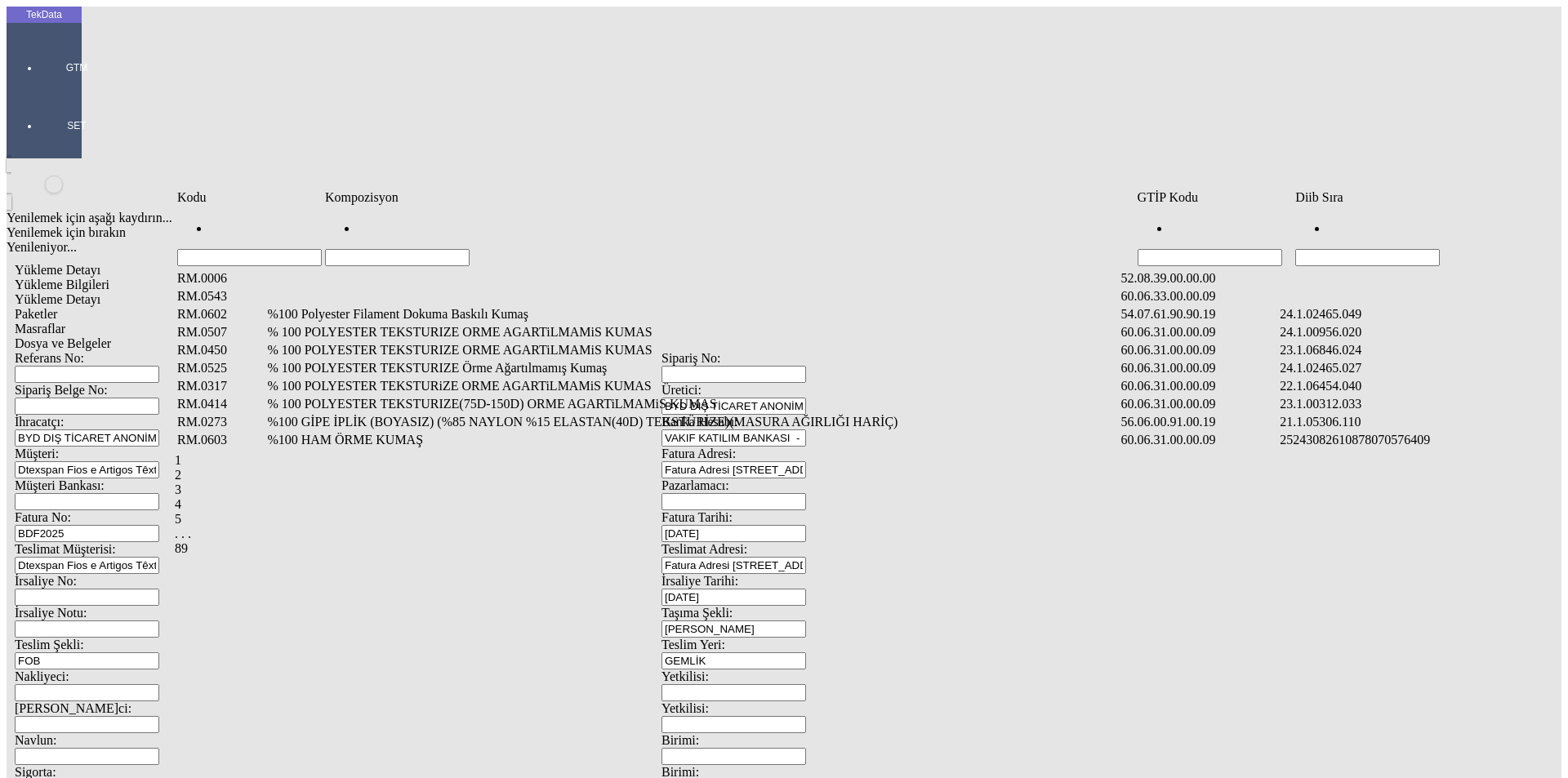
click at [1398, 249] on input "Hücreyi Filtrele" at bounding box center [1367, 257] width 144 height 17
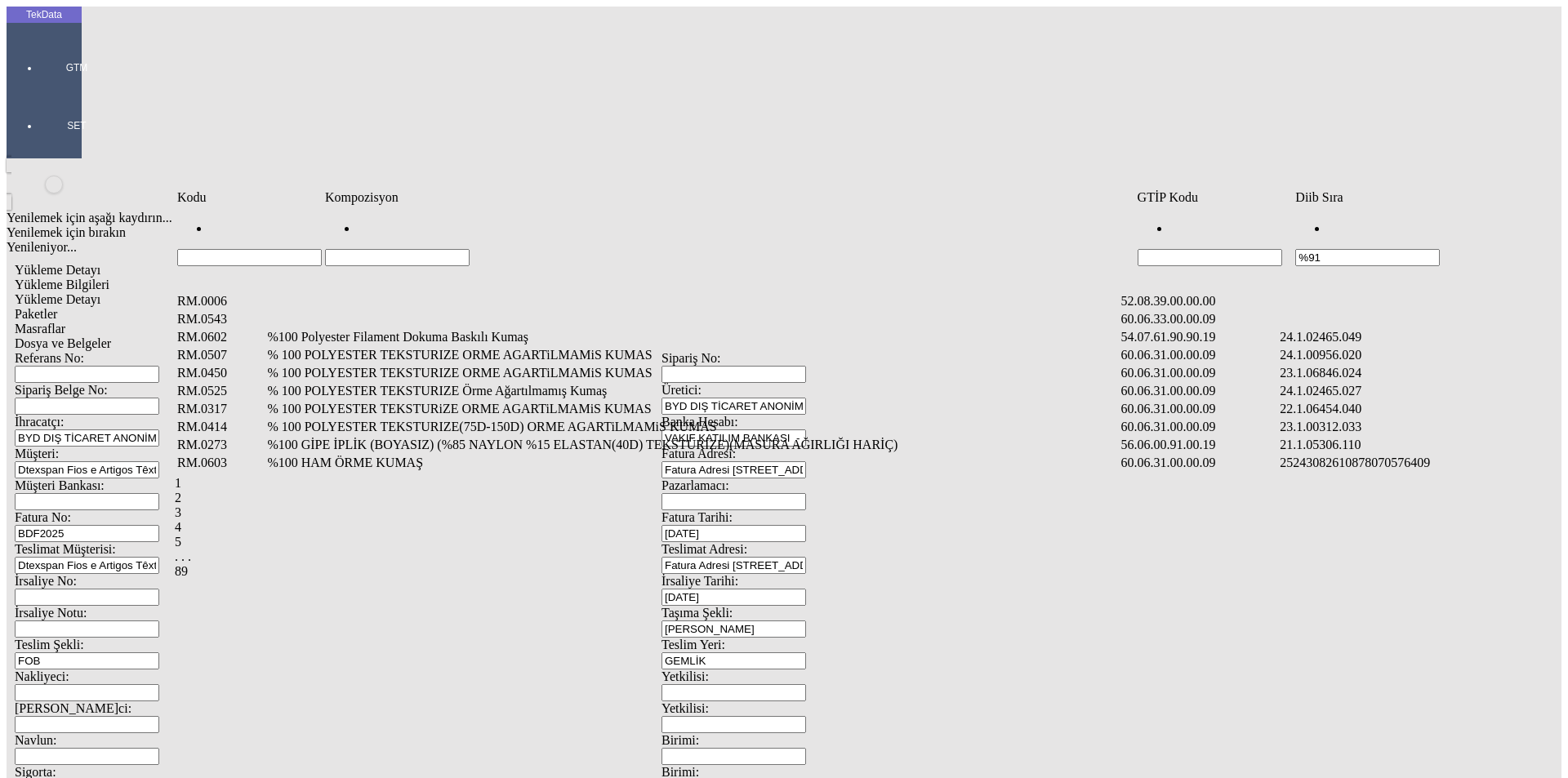
type input "%91"
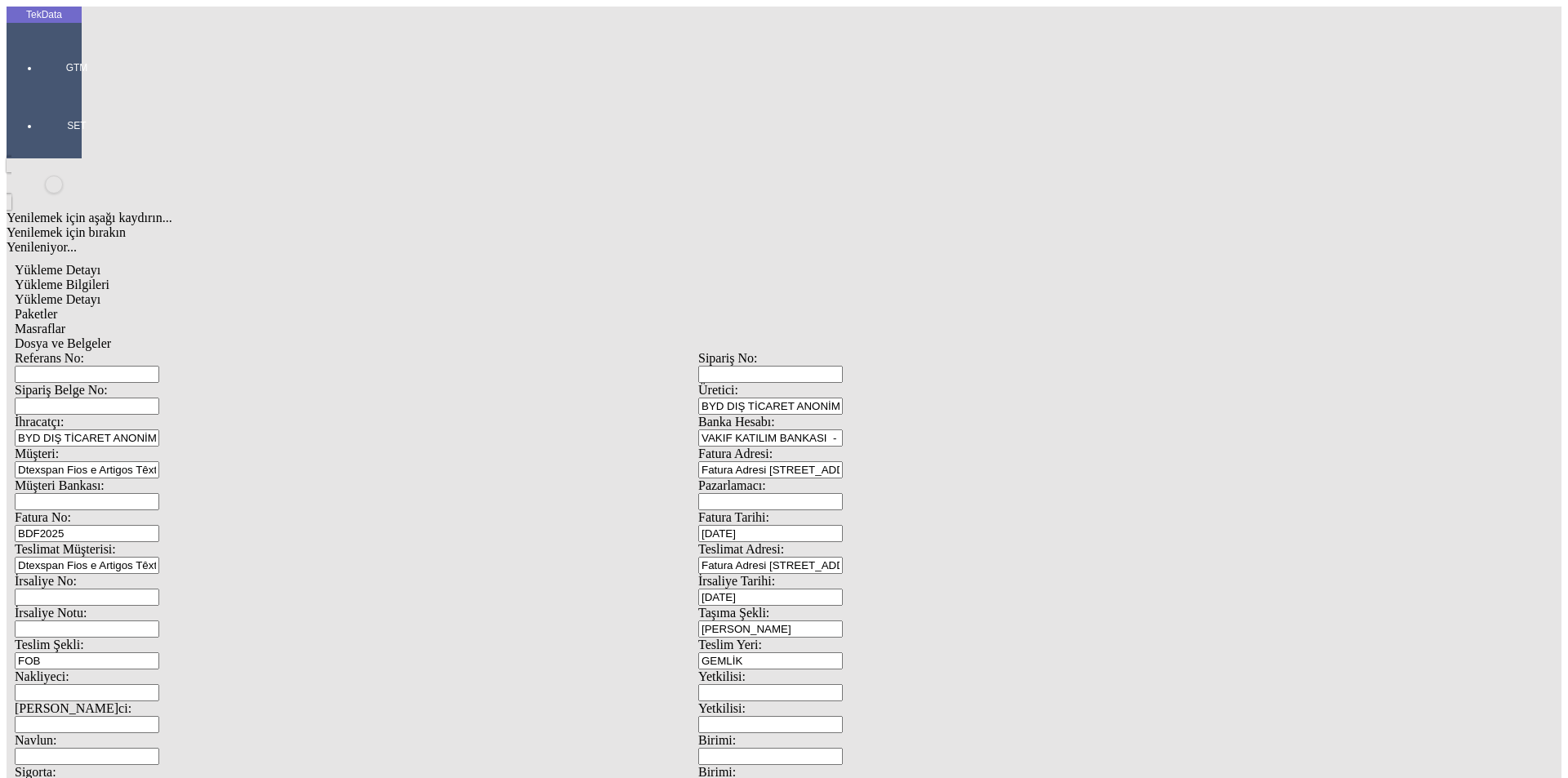
drag, startPoint x: 1516, startPoint y: 397, endPoint x: 1565, endPoint y: 343, distance: 72.9
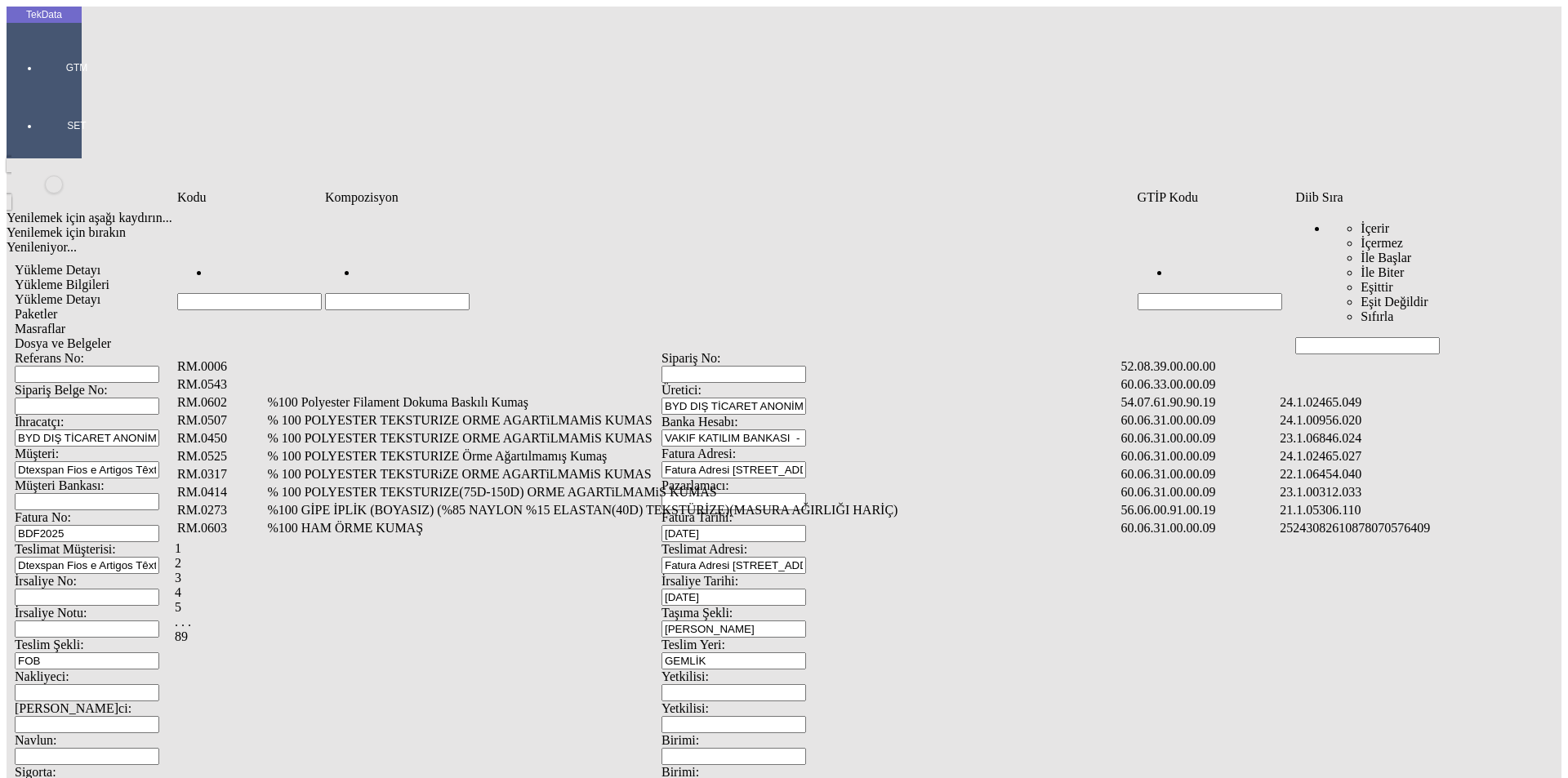
click at [1389, 359] on td "Veri Tablosu" at bounding box center [1403, 367] width 247 height 16
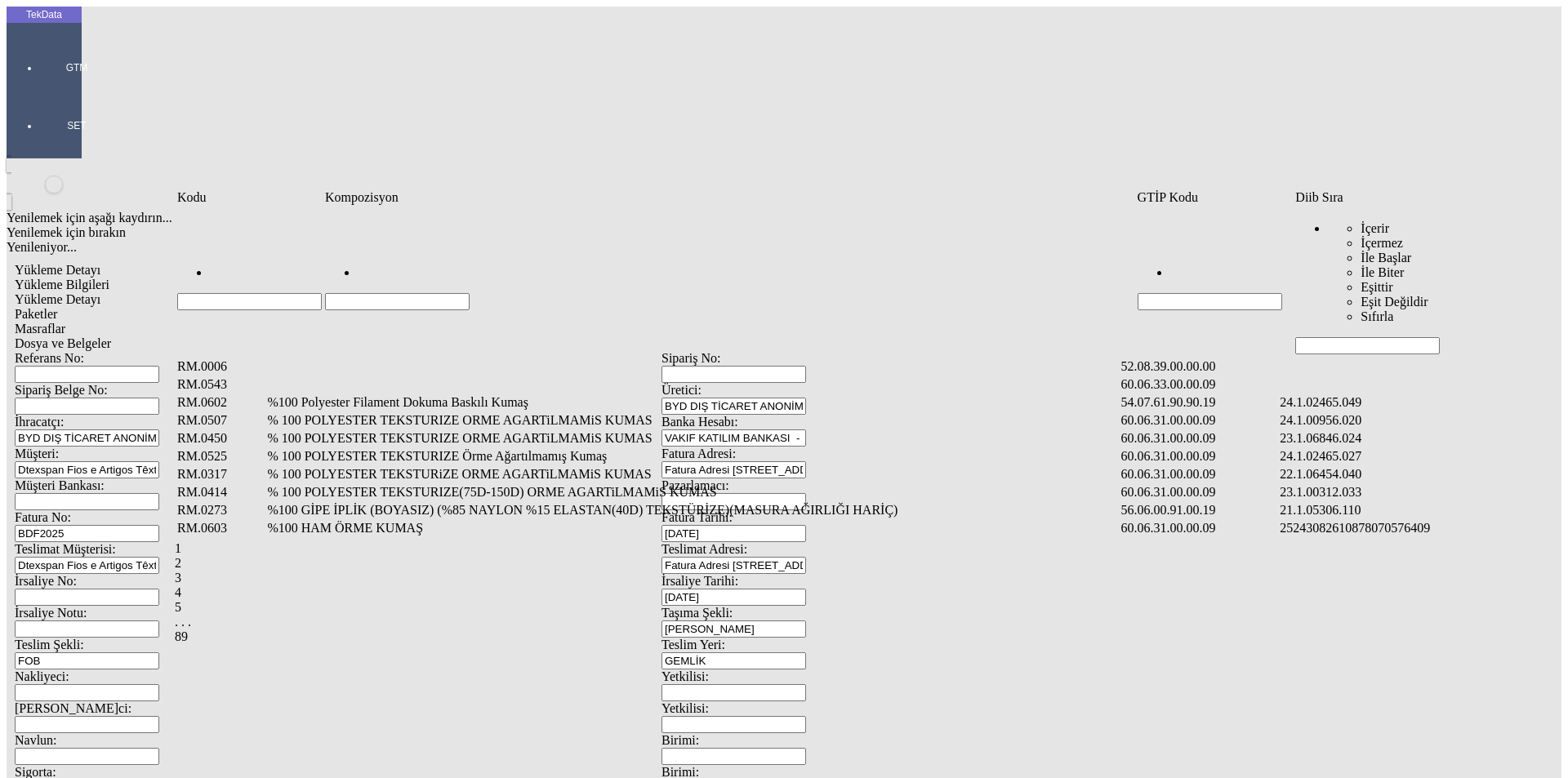
click at [1356, 338] on input "Hücreyi Filtrele" at bounding box center [1367, 346] width 144 height 17
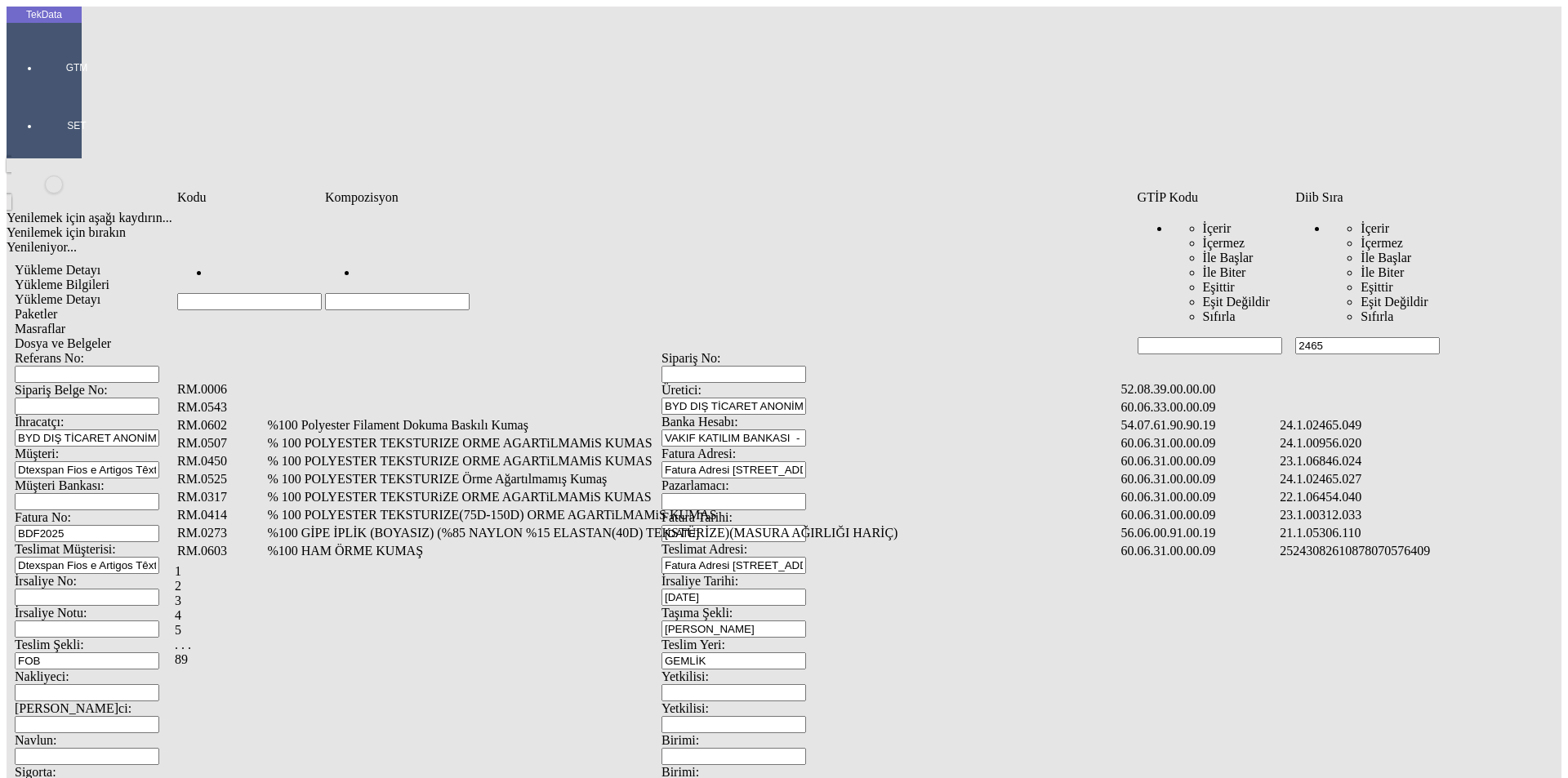
type input "2465"
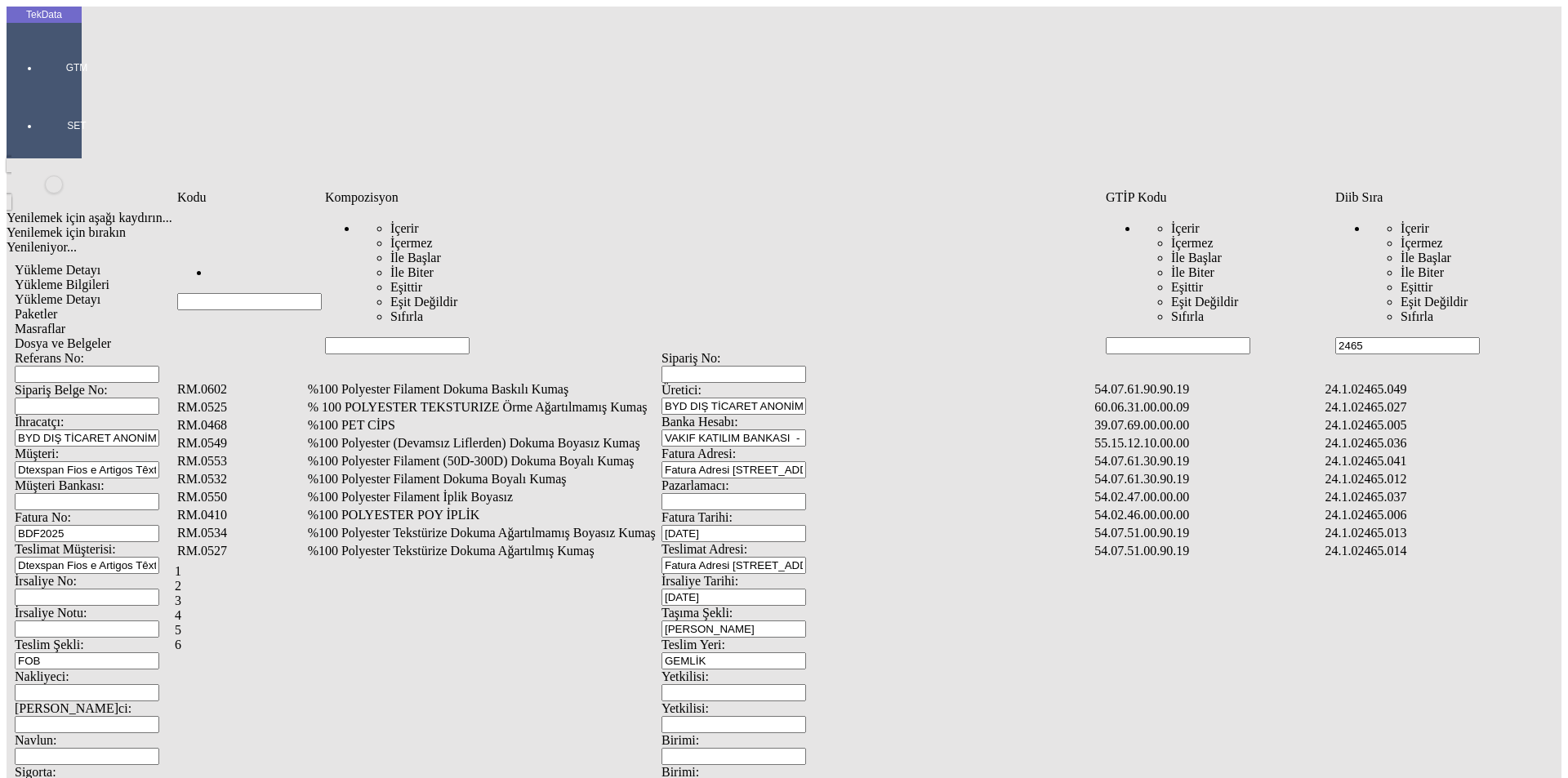
click at [362, 338] on input "Hücreyi Filtrele" at bounding box center [396, 346] width 144 height 17
type input "%91"
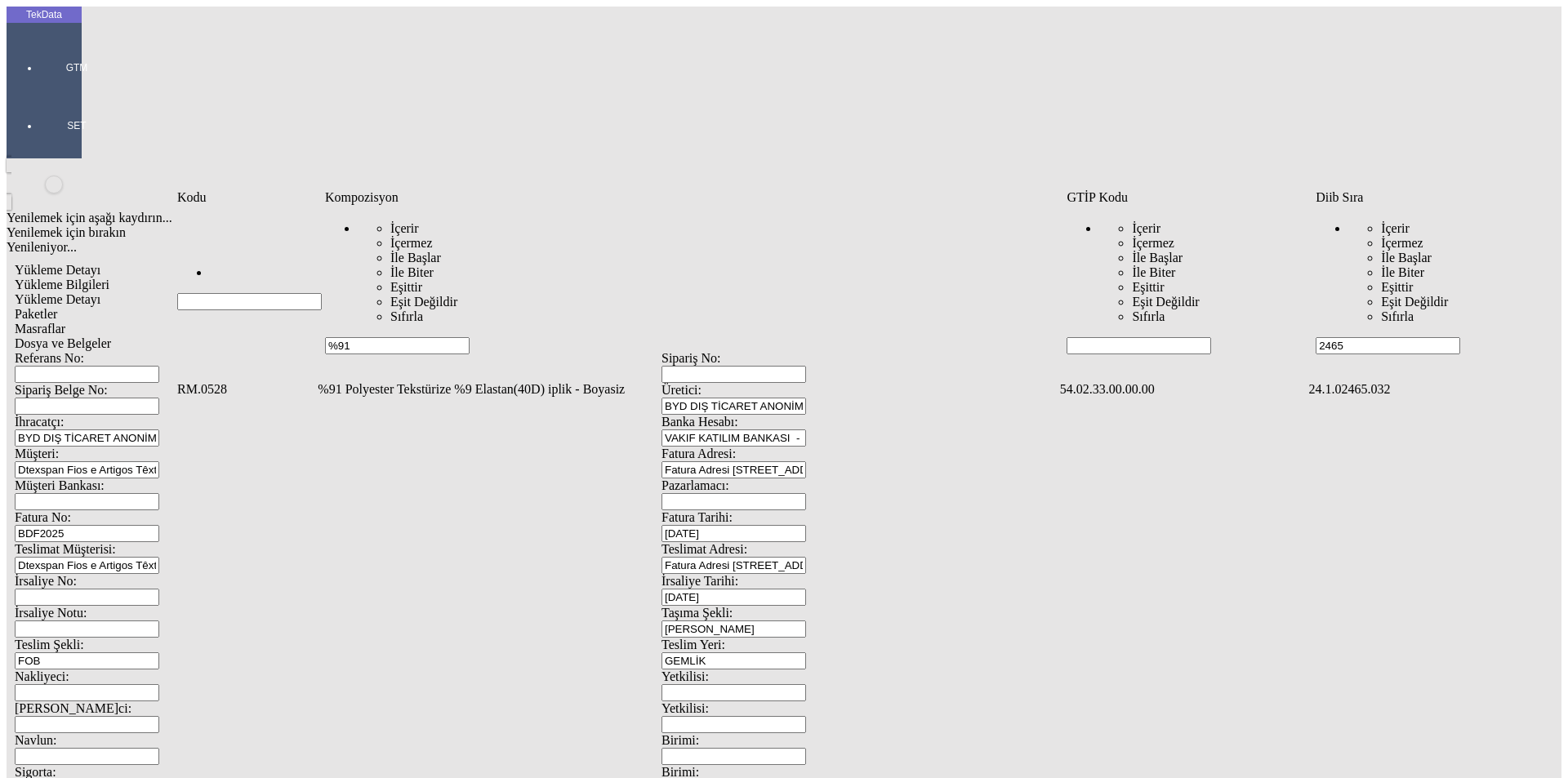
click at [474, 382] on td "%91 Polyester Tekstürize %9 Elastan(40D) iplik - Boyasiz" at bounding box center [686, 389] width 740 height 16
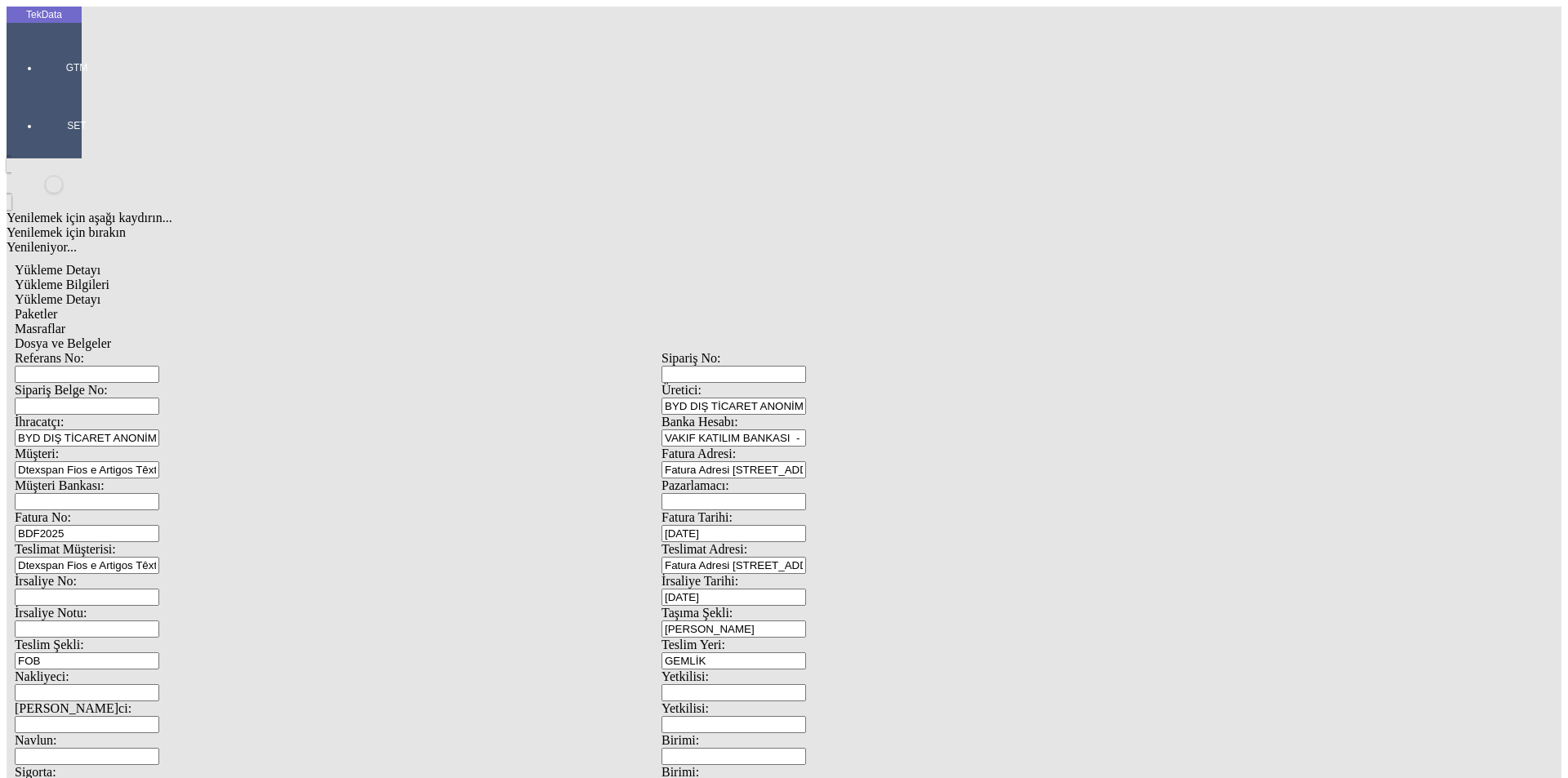
type input "14252.33"
click at [939, 296] on div "Kg" at bounding box center [1212, 303] width 647 height 15
type input "Kg"
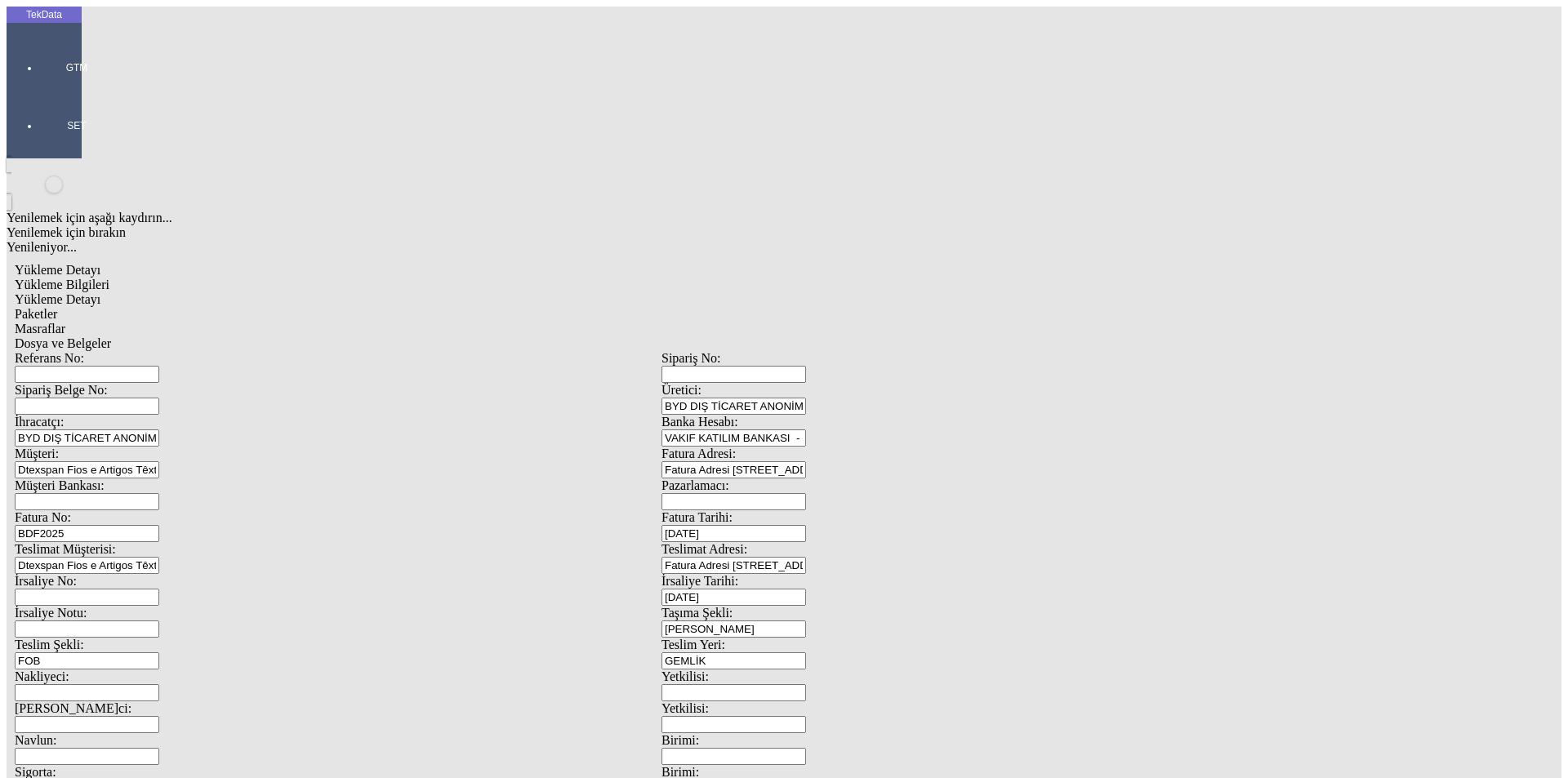
type input "2.35"
click at [923, 357] on div "Avro" at bounding box center [1212, 364] width 647 height 15
type input "Avro"
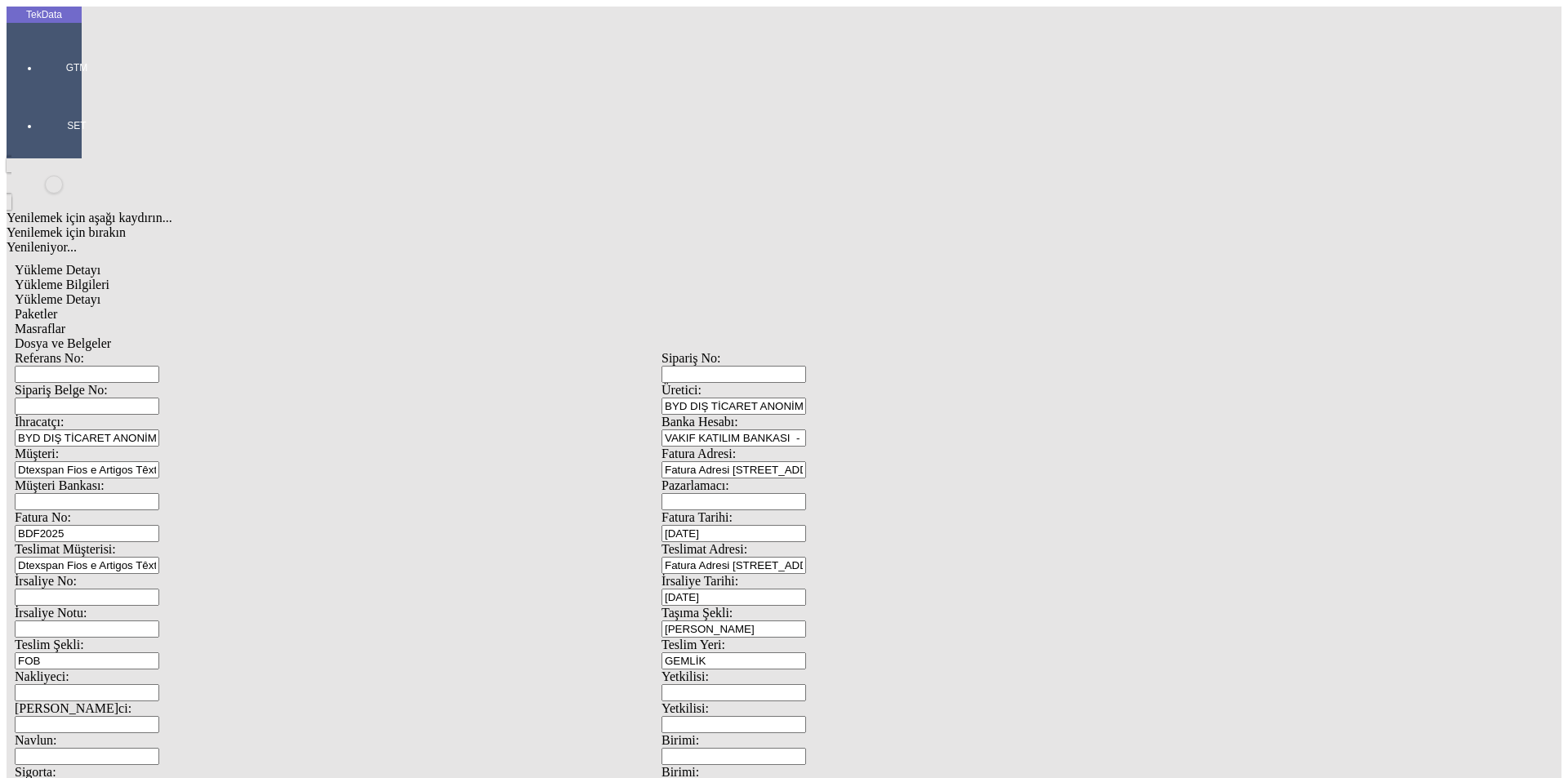
type input "2.35"
type input "14252.33"
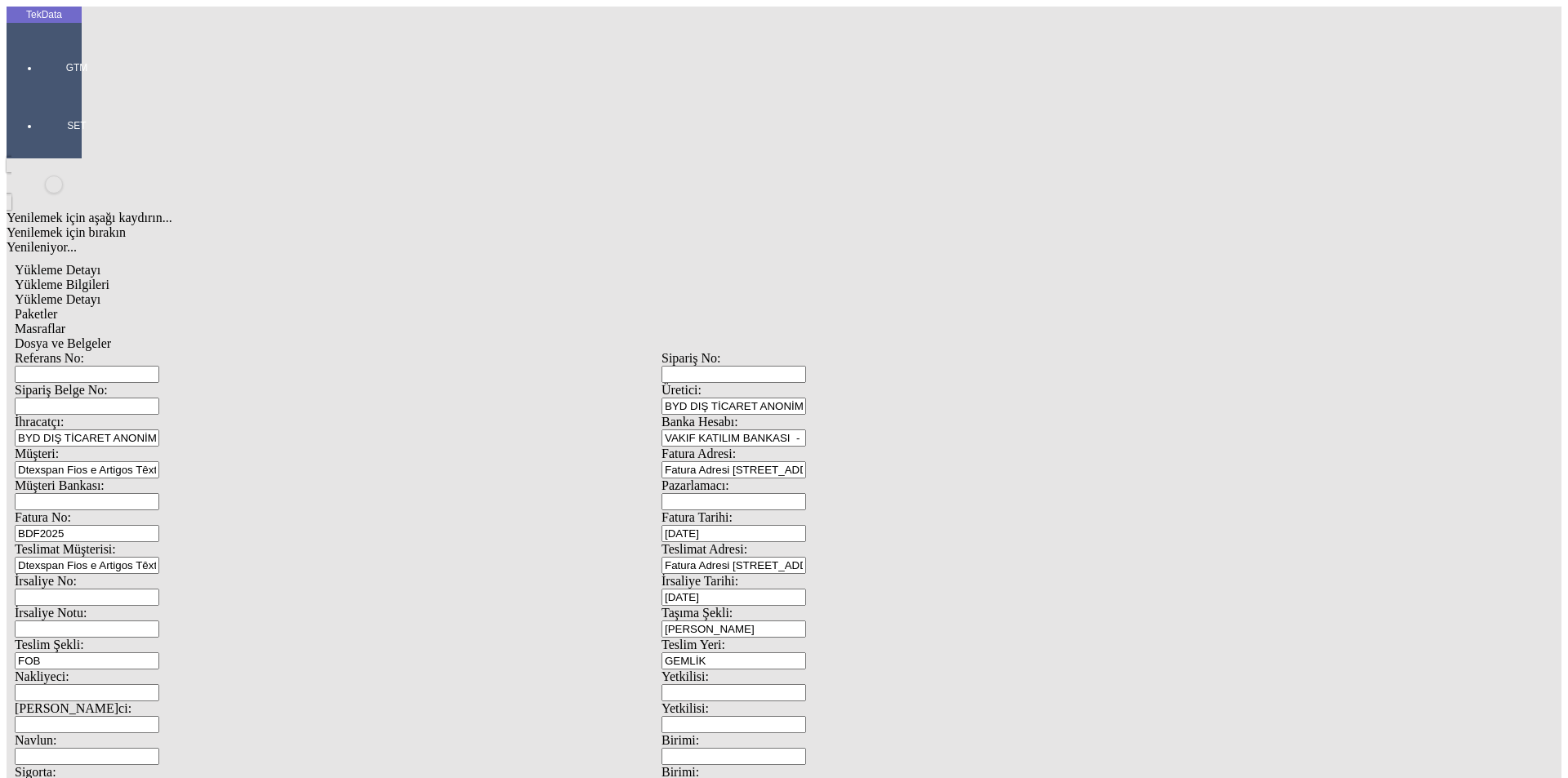
type input "15324.3"
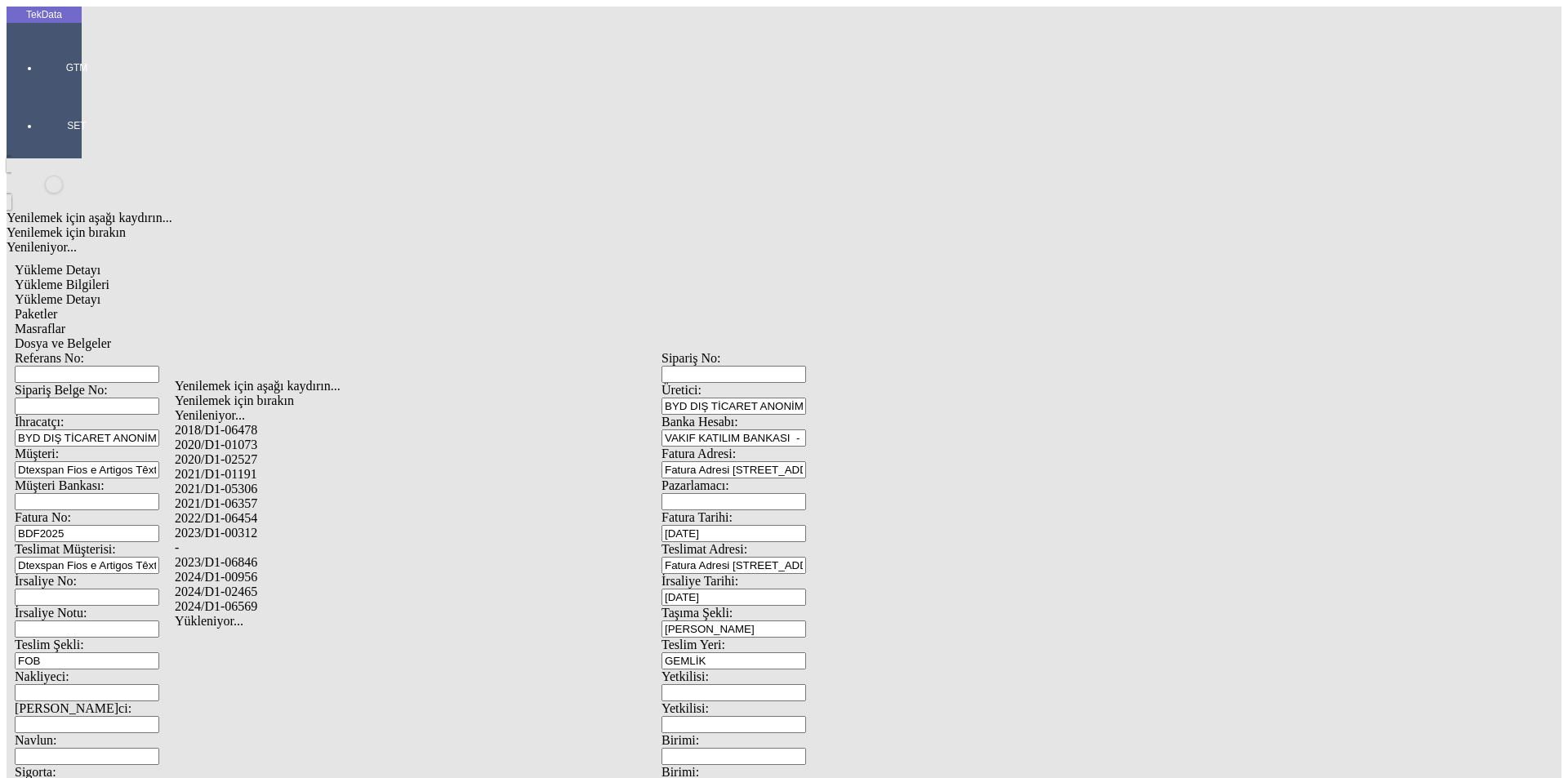
drag, startPoint x: 246, startPoint y: 571, endPoint x: 304, endPoint y: 572, distance: 58.0
click at [249, 585] on div "2024/D1-02465" at bounding box center [491, 592] width 635 height 15
type input "2024/D1-02465"
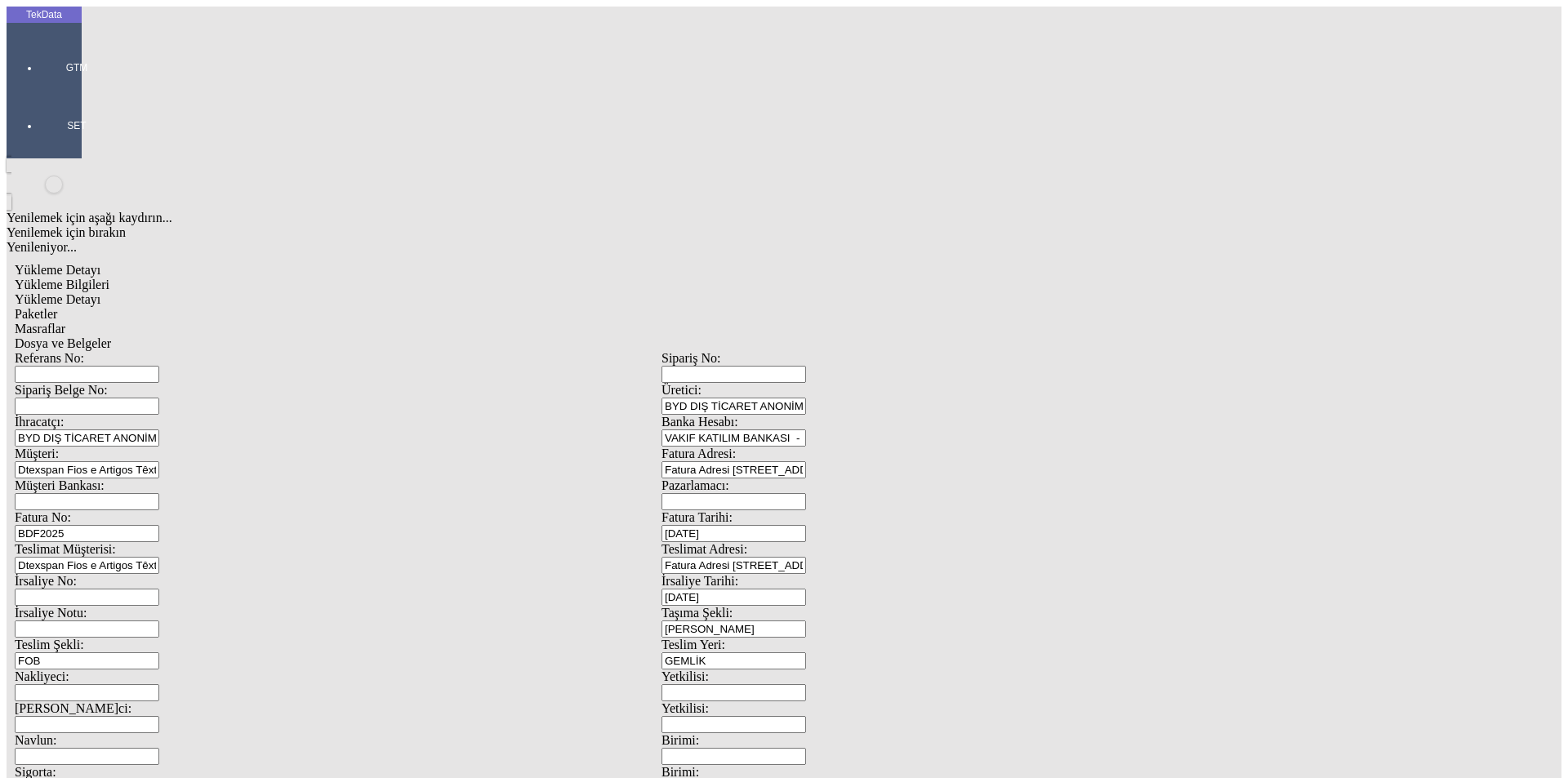
click at [392, 307] on div "Paketler" at bounding box center [661, 314] width 1293 height 15
click at [66, 322] on span "Masraflar" at bounding box center [40, 329] width 51 height 14
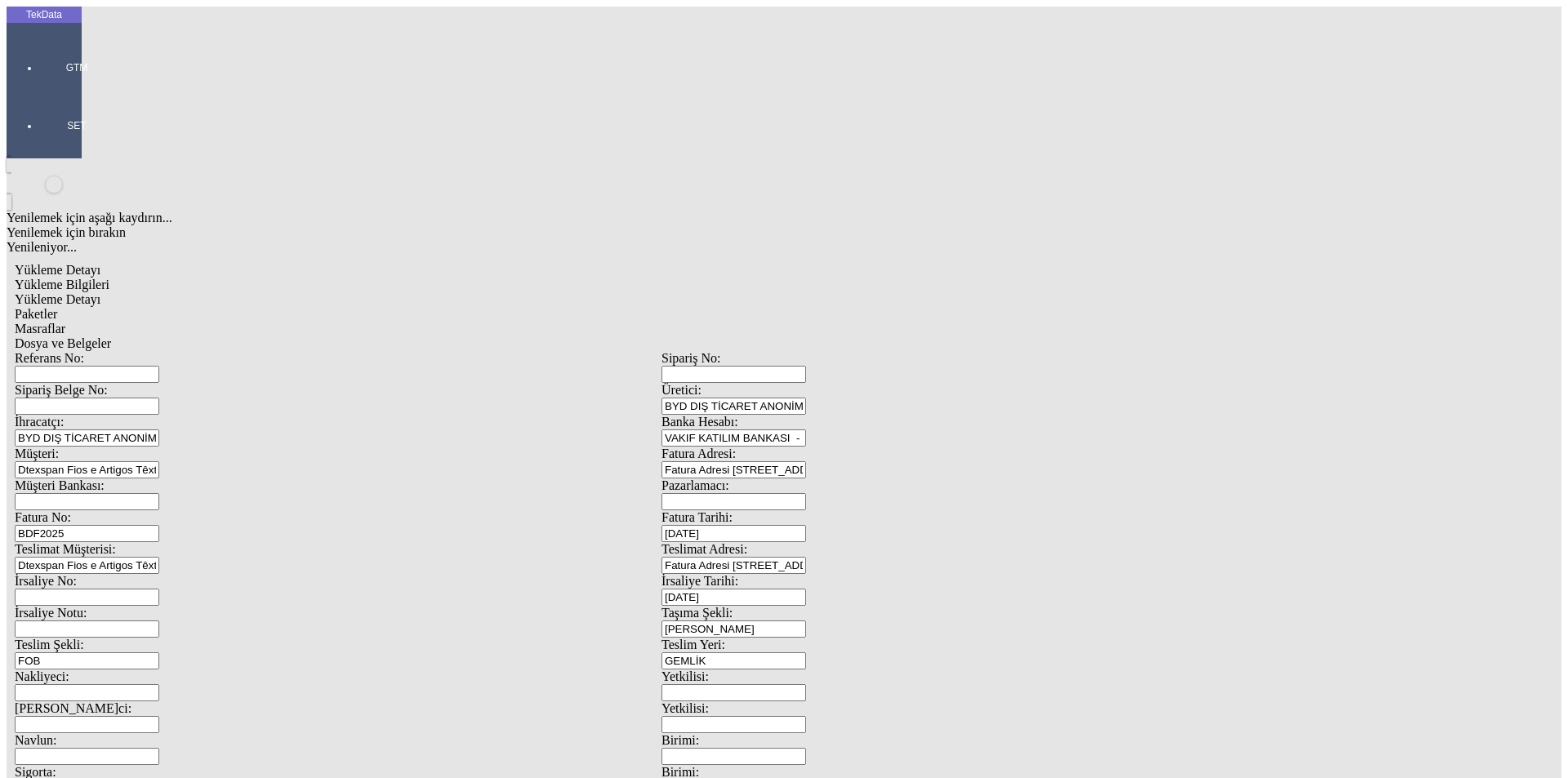
click at [111, 337] on span "Dosya ve Belgeler" at bounding box center [63, 344] width 97 height 14
click at [110, 278] on span "Yükleme Bilgileri" at bounding box center [62, 285] width 95 height 14
click at [159, 366] on input "Referans No:" at bounding box center [87, 374] width 144 height 17
type input "IHR2025/10-044"
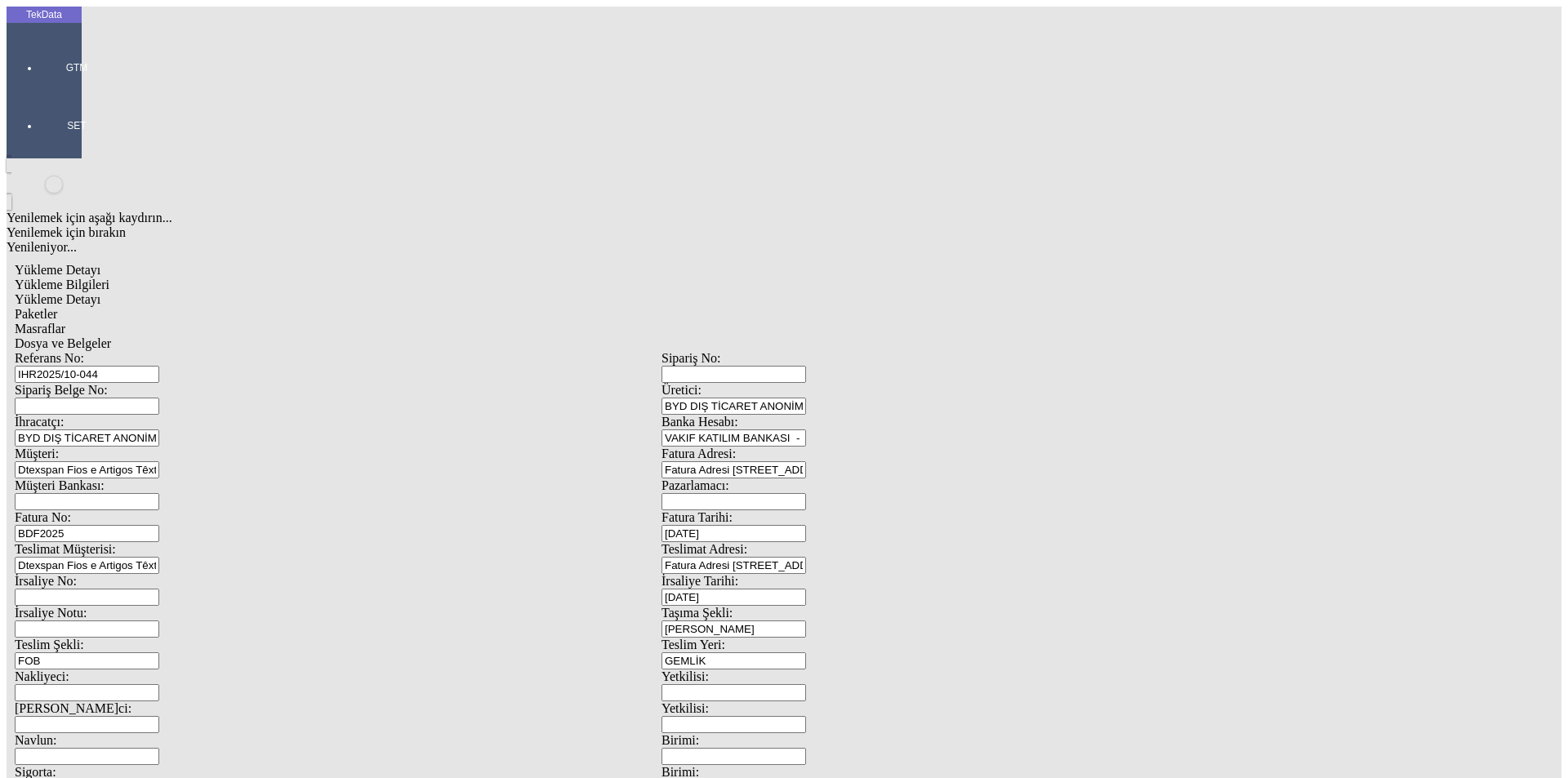
scroll to position [140, 0]
drag, startPoint x: 1478, startPoint y: 734, endPoint x: 1471, endPoint y: 727, distance: 9.9
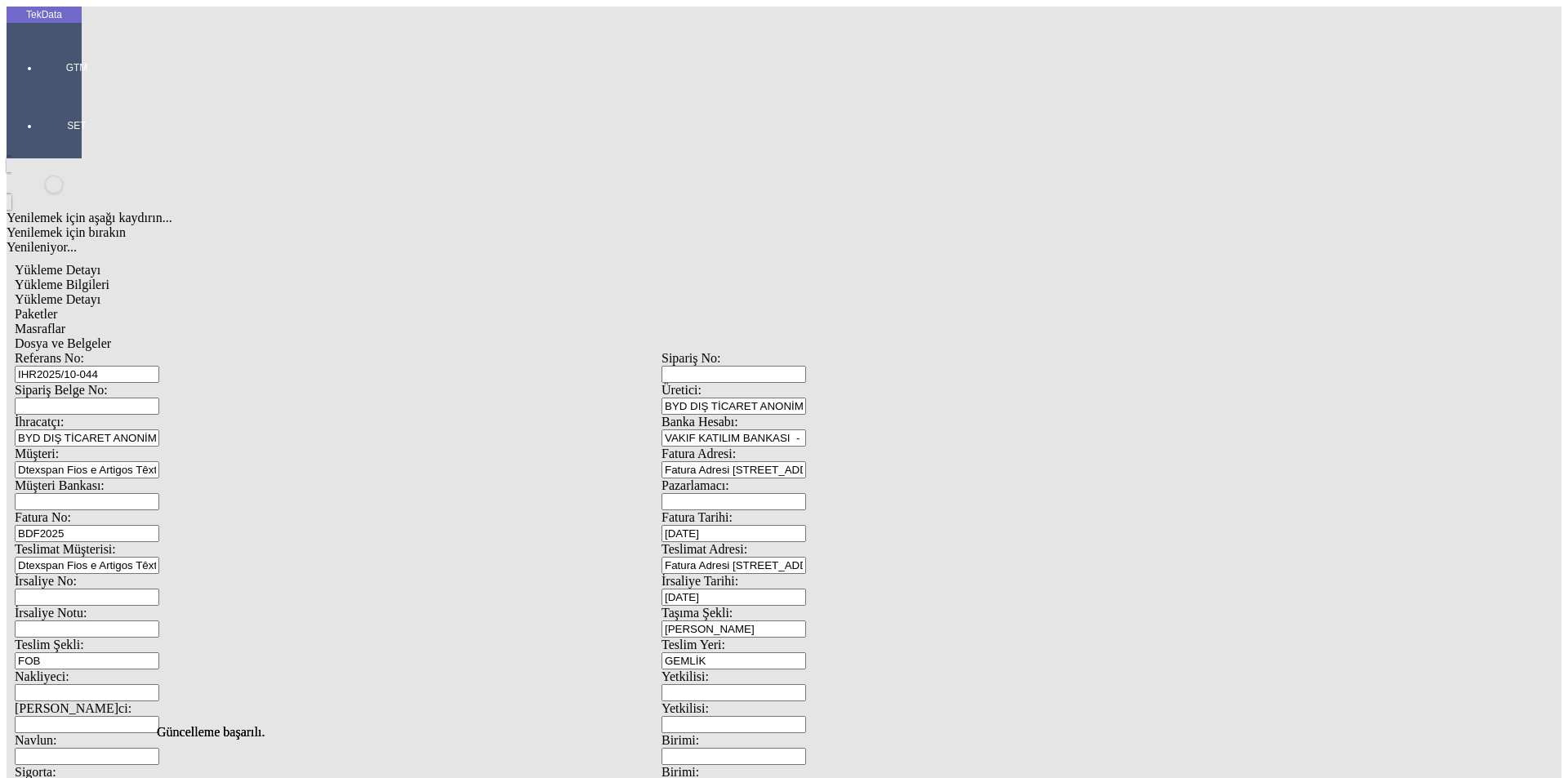
click at [562, 337] on div "Dosya ve Belgeler" at bounding box center [661, 344] width 1293 height 15
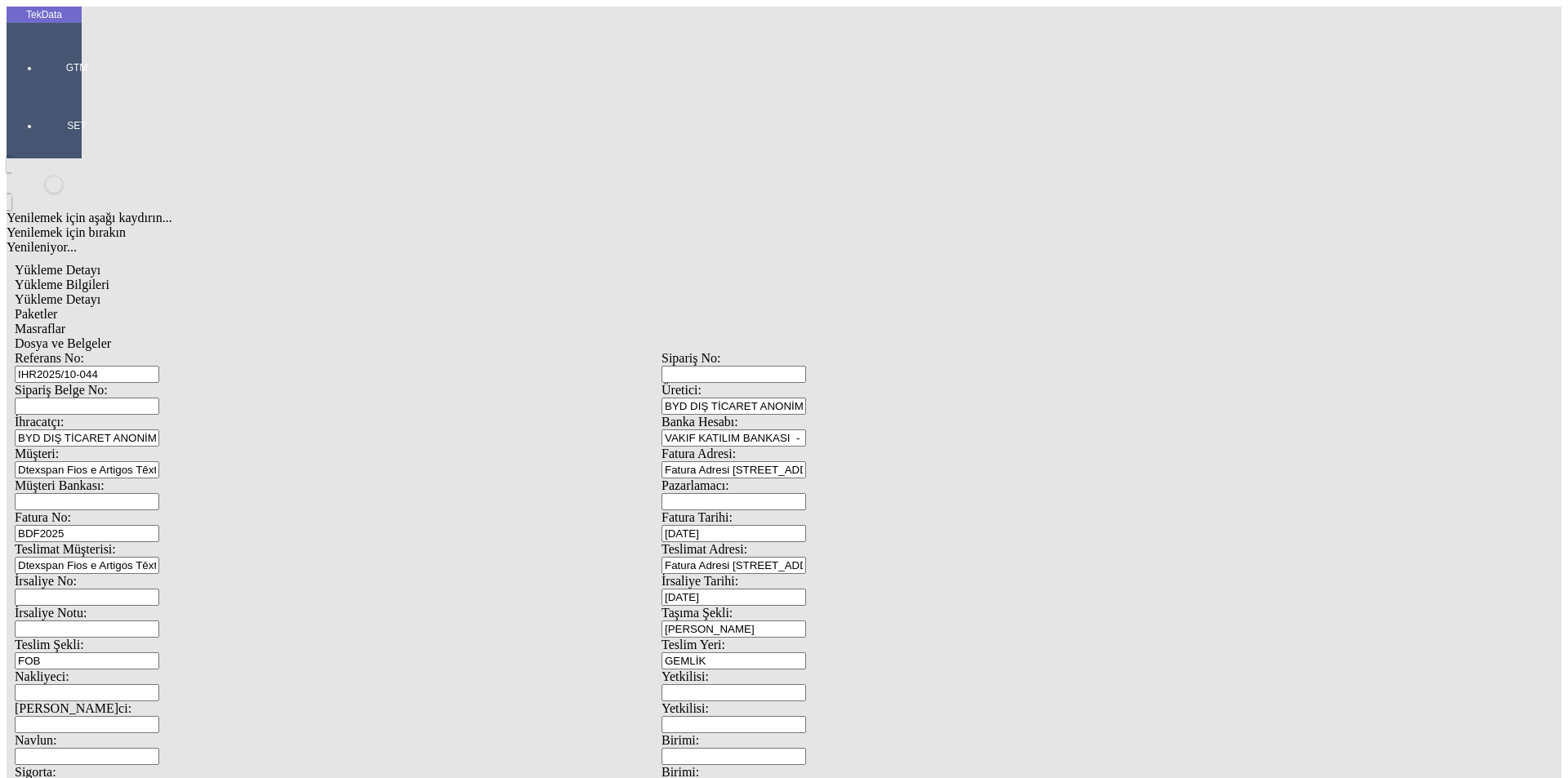
click at [623, 337] on div "Dosya ve Belgeler" at bounding box center [661, 344] width 1293 height 15
click at [45, 91] on div at bounding box center [76, 91] width 75 height 0
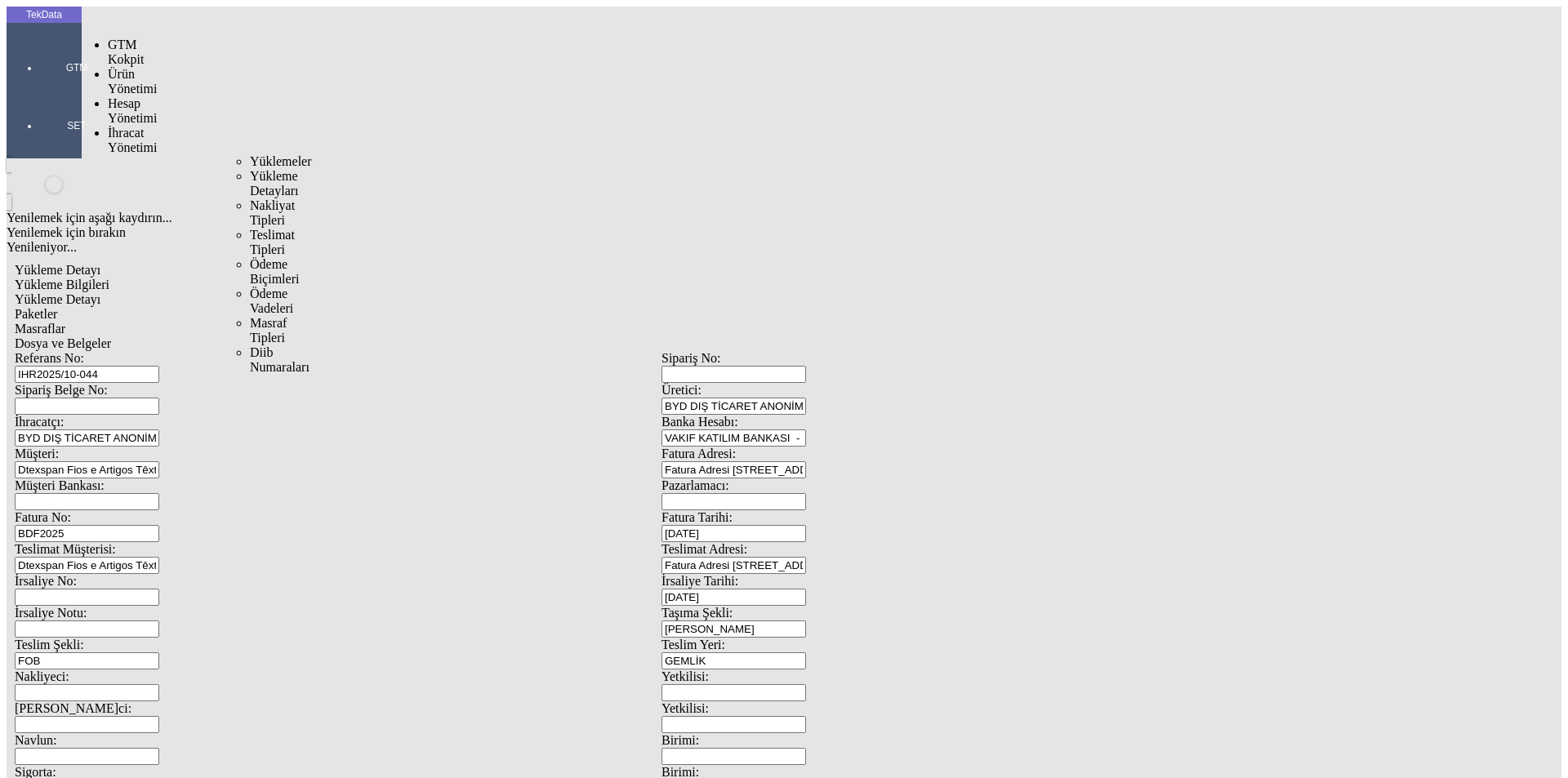
click at [145, 126] on span "İhracat Yönetimi" at bounding box center [131, 139] width 49 height 29
click at [250, 154] on div "Yüklemeler" at bounding box center [255, 161] width 10 height 15
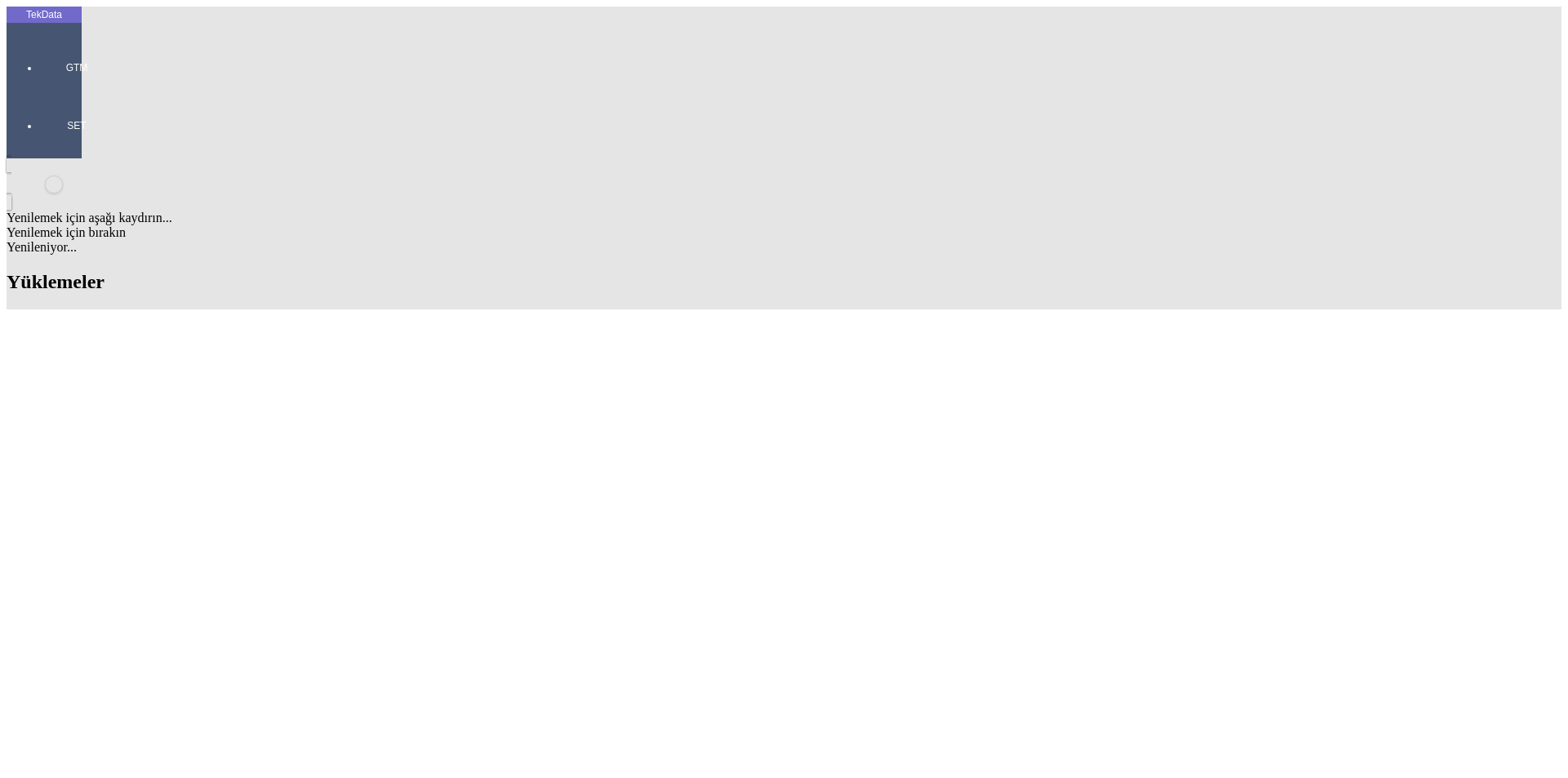
scroll to position [1285, 0]
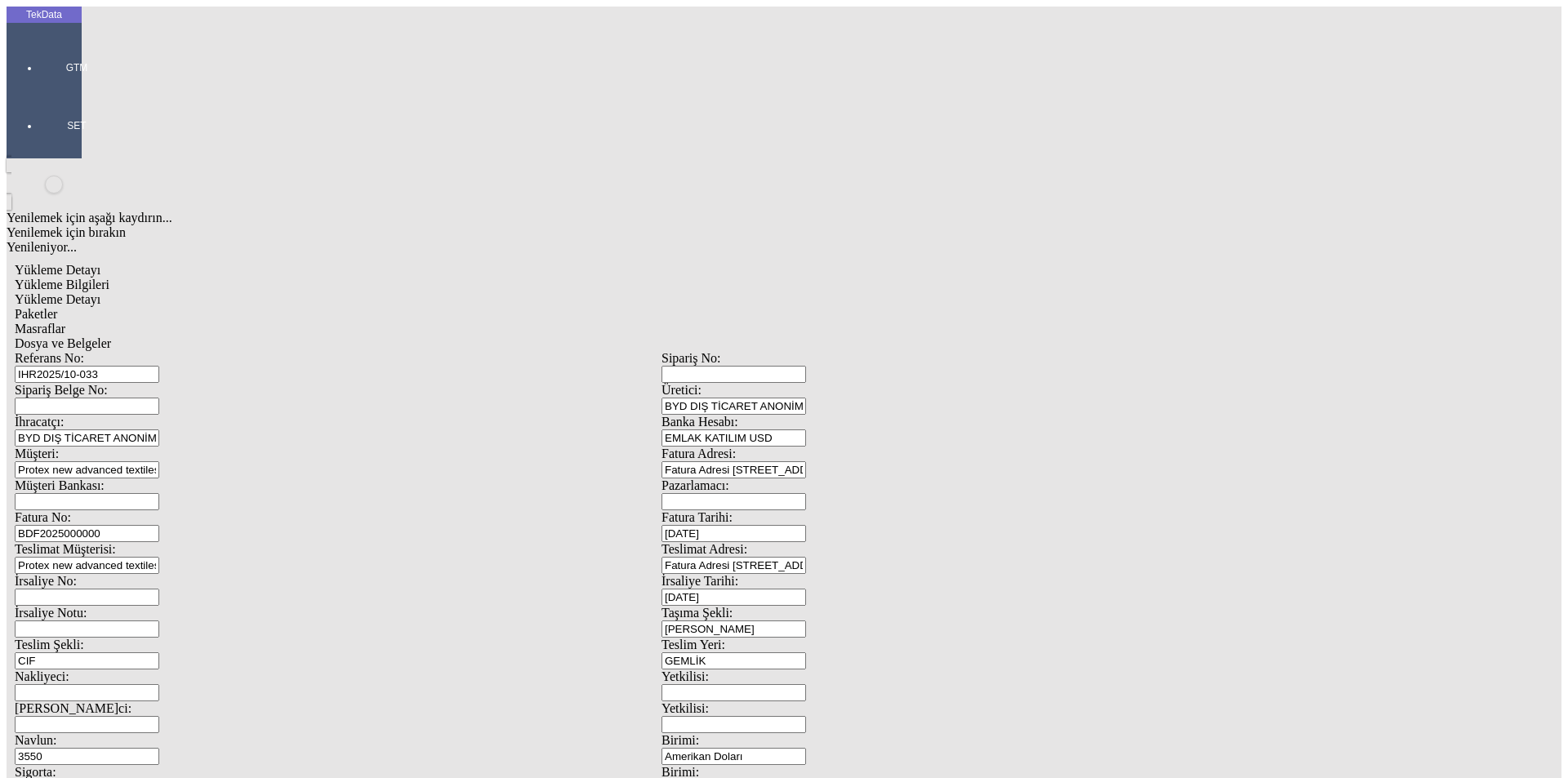
click at [110, 278] on span "Yükleme Bilgileri" at bounding box center [62, 285] width 95 height 14
drag, startPoint x: 999, startPoint y: 265, endPoint x: 818, endPoint y: 278, distance: 181.5
click at [799, 510] on div "Fatura No: BDF2025000000 Fatura Tarihi: [DATE]" at bounding box center [661, 526] width 1293 height 32
type input "[DATE]"
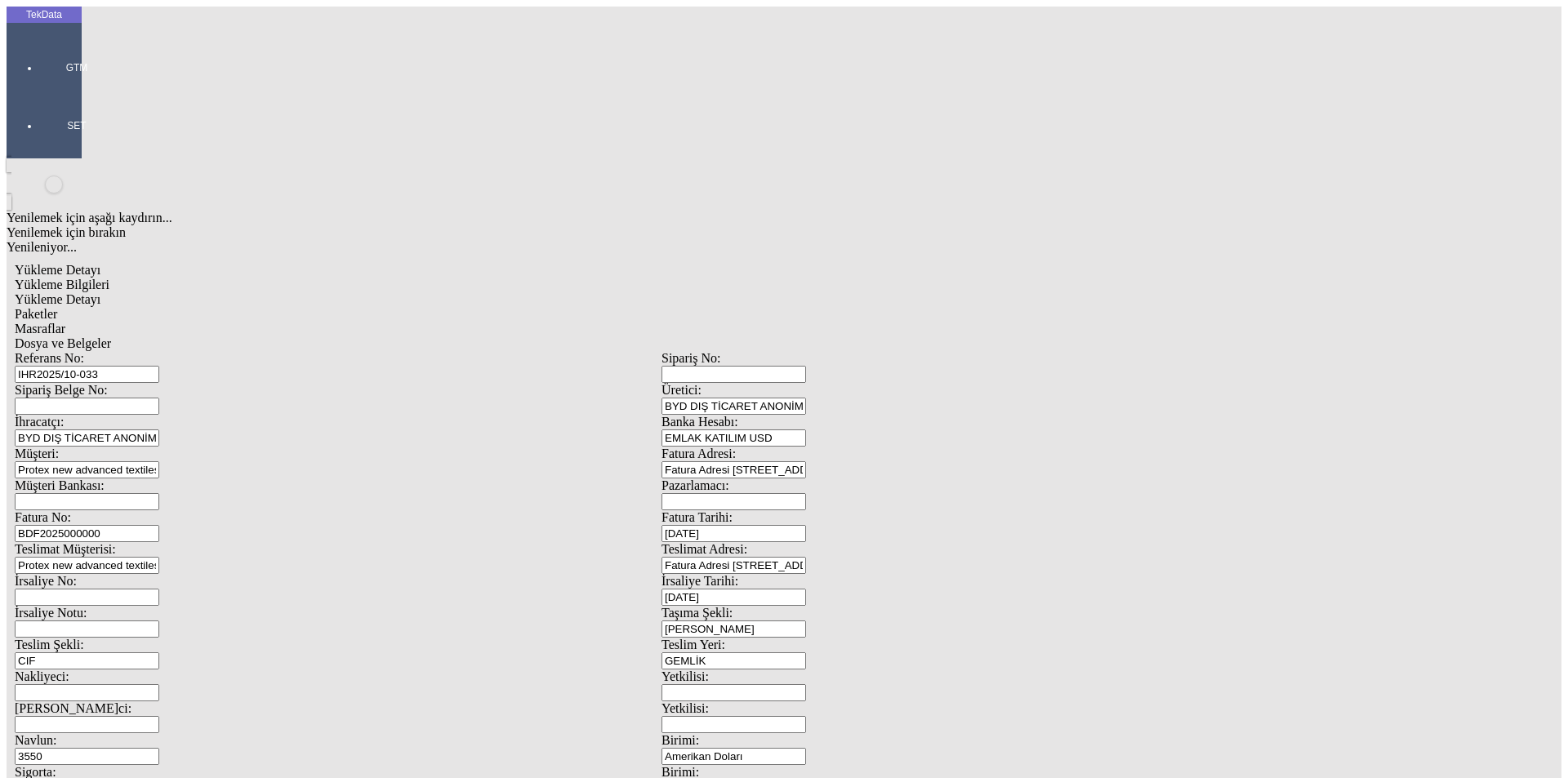
drag, startPoint x: 994, startPoint y: 333, endPoint x: 868, endPoint y: 342, distance: 126.3
click at [868, 574] on div "İrsaliye Tarihi: [DATE]" at bounding box center [984, 590] width 647 height 32
type input "[DATE]"
drag, startPoint x: 305, startPoint y: 552, endPoint x: 93, endPoint y: 548, distance: 212.0
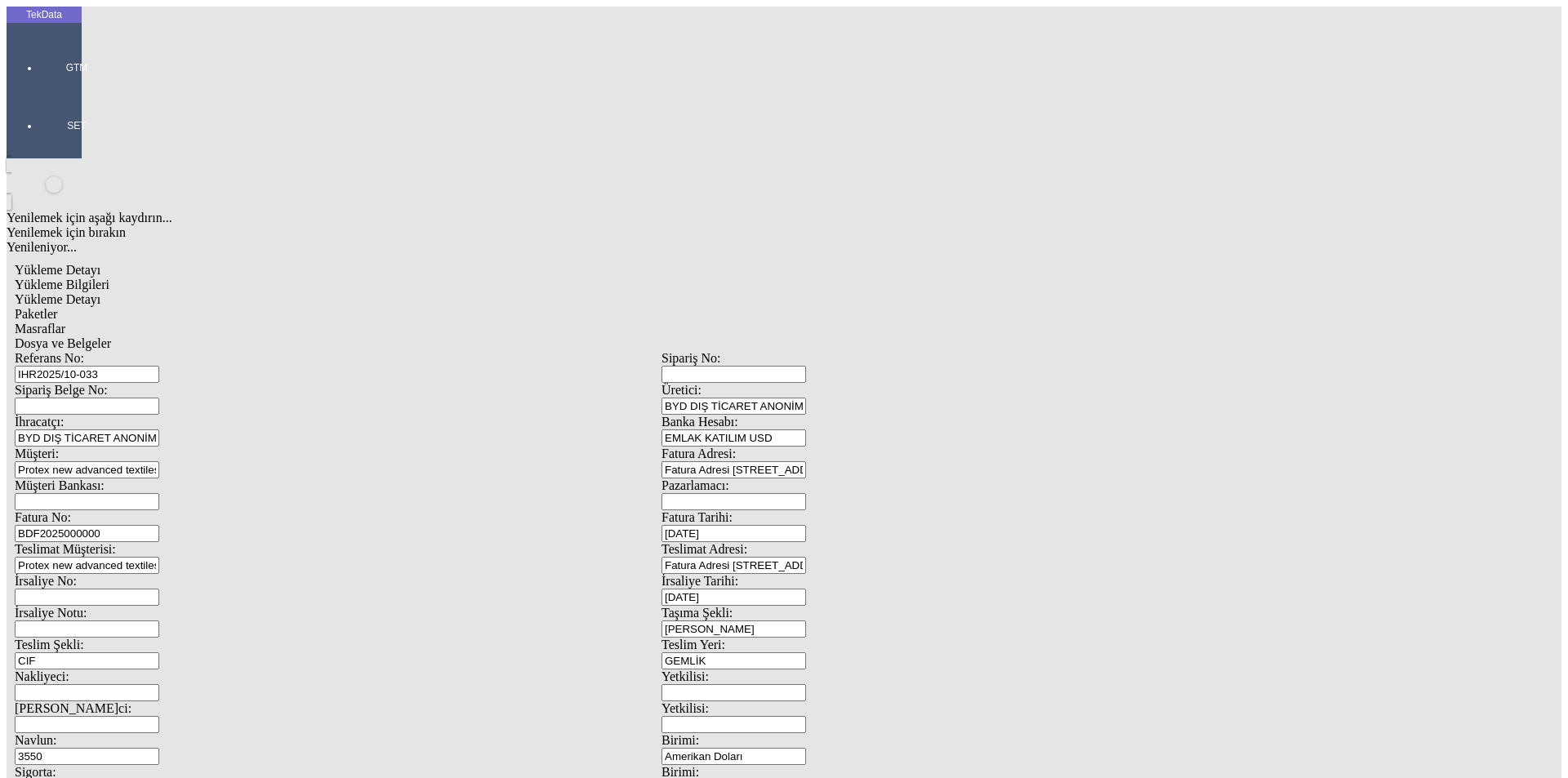
type input "[DATE]"
drag, startPoint x: 303, startPoint y: 711, endPoint x: 26, endPoint y: 699, distance: 277.3
click at [30, 705] on div "TekData GTM SET Yenilemek için aşağı kaydırın... Yenilemek için bırakın Yenilen…" at bounding box center [661, 760] width 1310 height 1506
type input "[DATE]"
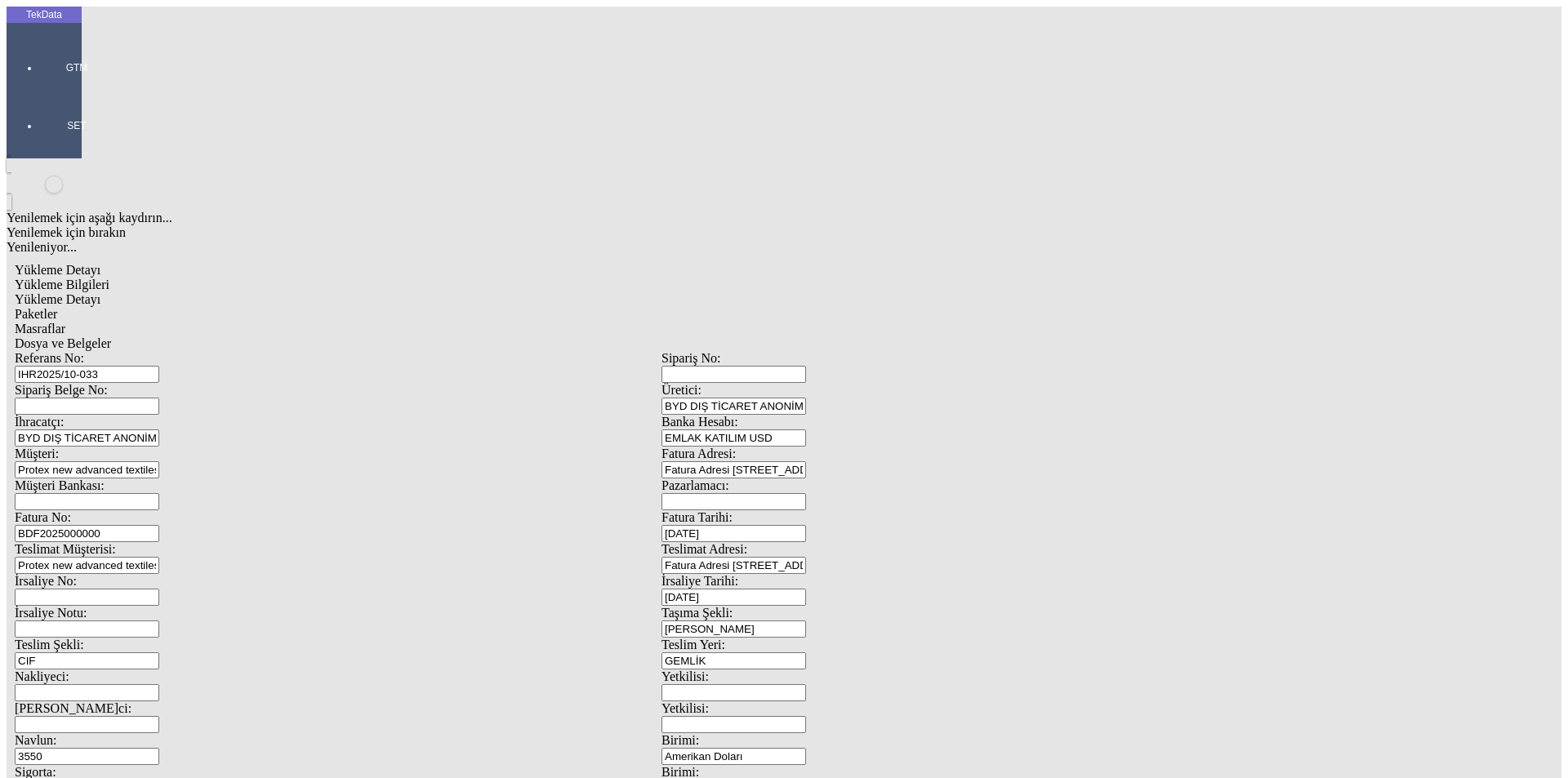
drag, startPoint x: 329, startPoint y: 116, endPoint x: 81, endPoint y: 147, distance: 249.9
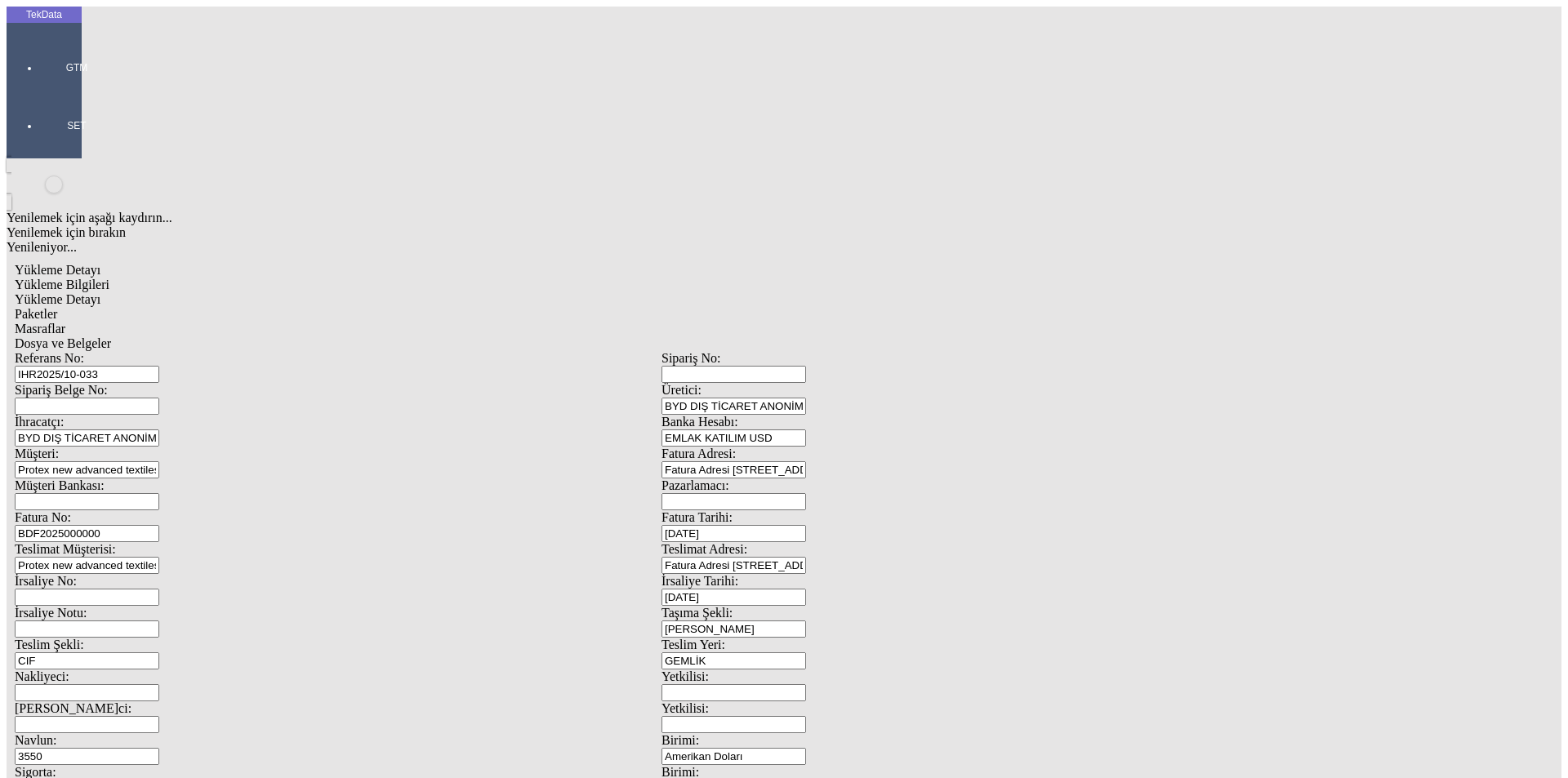
scroll to position [140, 0]
click at [111, 337] on span "Dosya ve Belgeler" at bounding box center [63, 344] width 97 height 14
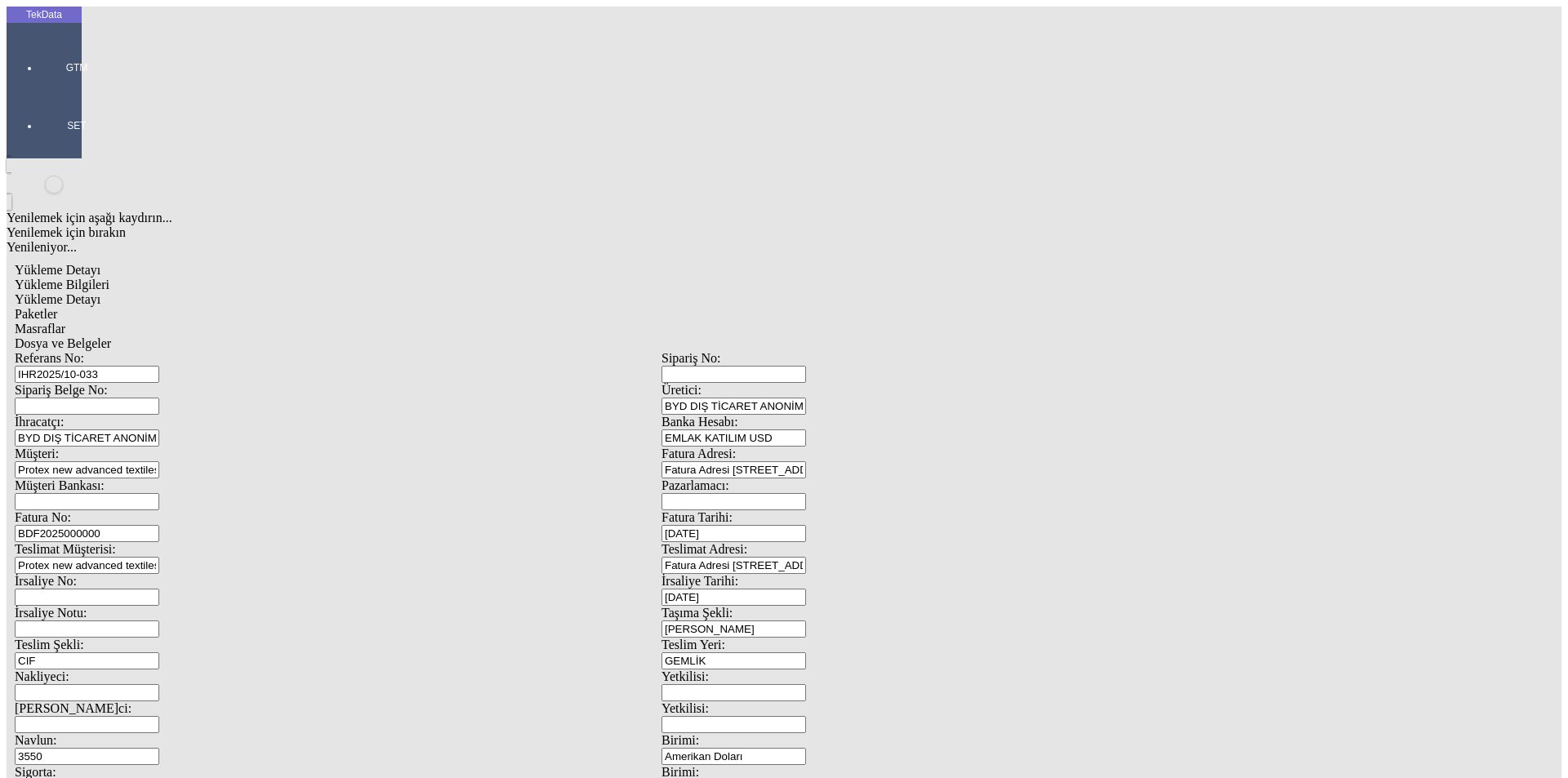
click at [111, 337] on span "Dosya ve Belgeler" at bounding box center [63, 344] width 97 height 14
